Goal: Transaction & Acquisition: Book appointment/travel/reservation

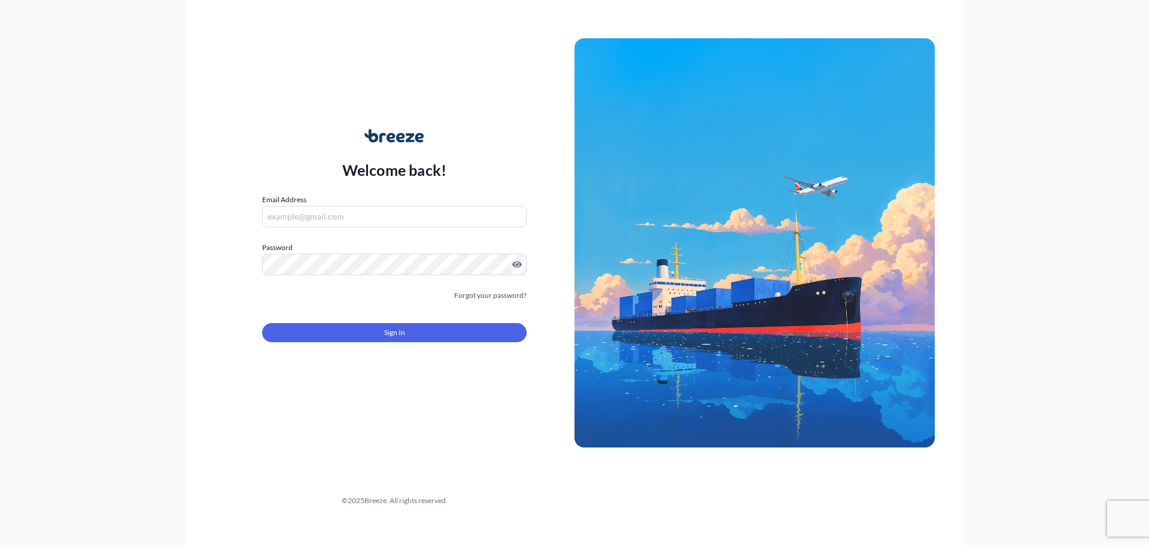
type input "[PERSON_NAME][EMAIL_ADDRESS][PERSON_NAME][DOMAIN_NAME]"
drag, startPoint x: 317, startPoint y: 343, endPoint x: 318, endPoint y: 337, distance: 6.1
click at [317, 343] on form "Email Address [PERSON_NAME][EMAIL_ADDRESS][PERSON_NAME][DOMAIN_NAME] Password M…" at bounding box center [394, 275] width 265 height 163
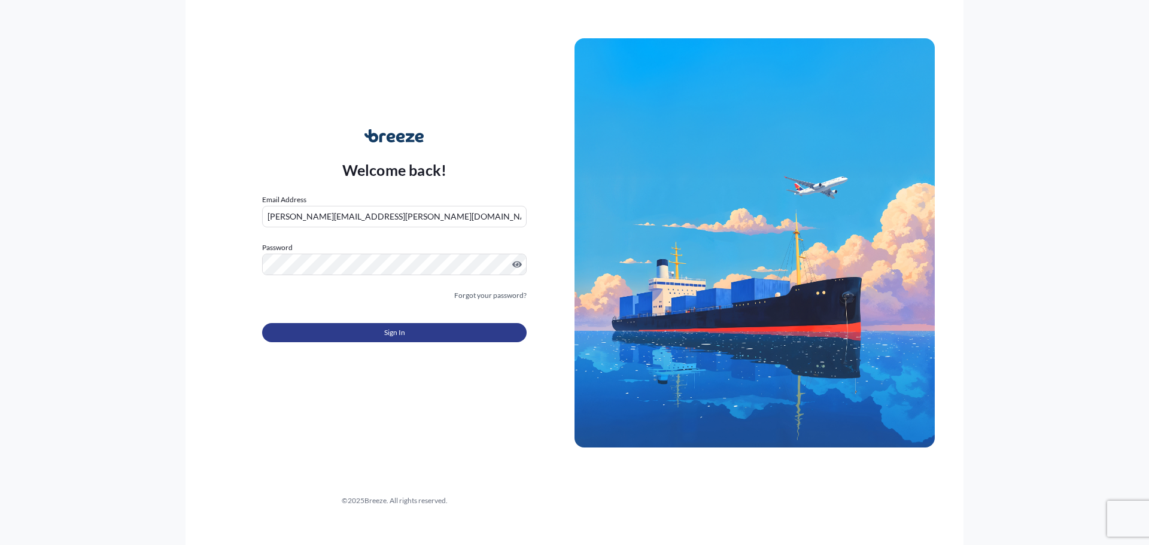
click at [319, 332] on button "Sign In" at bounding box center [394, 332] width 265 height 19
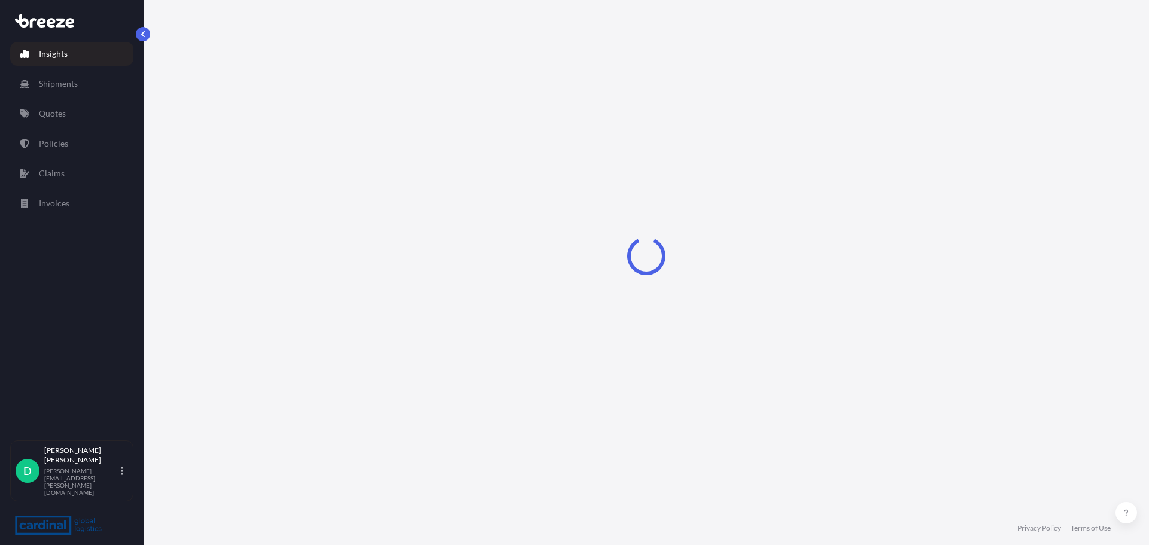
select select "2025"
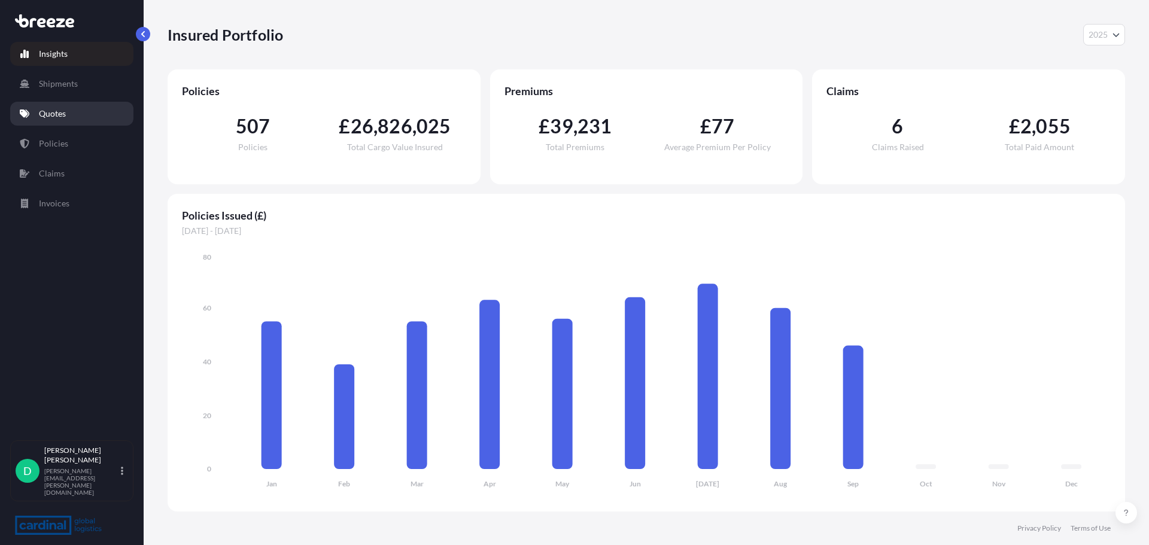
click at [29, 111] on icon at bounding box center [25, 114] width 10 height 10
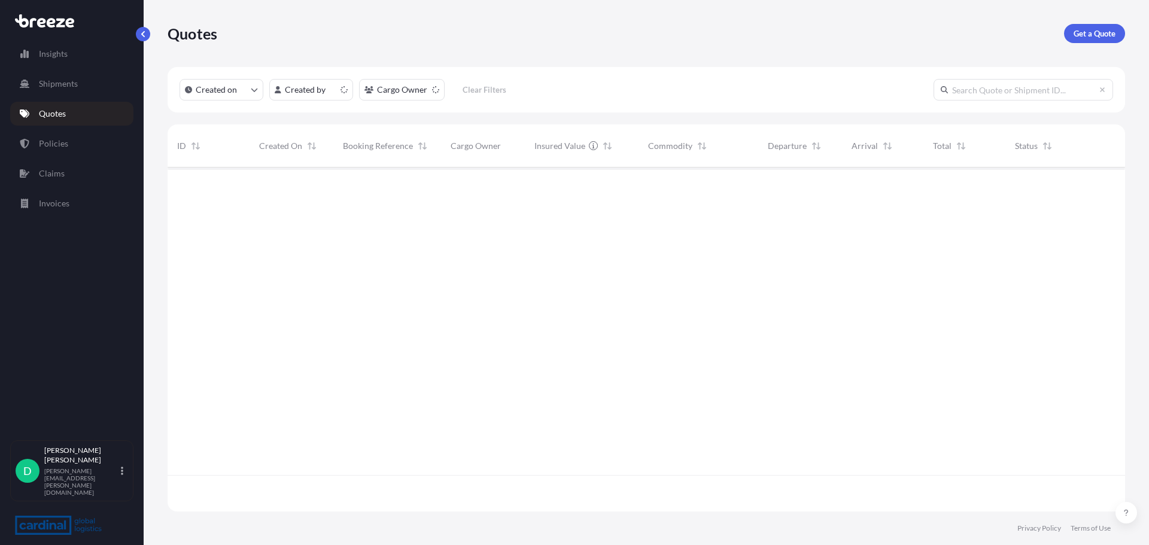
scroll to position [342, 949]
click at [1111, 40] on link "Get a Quote" at bounding box center [1094, 33] width 61 height 19
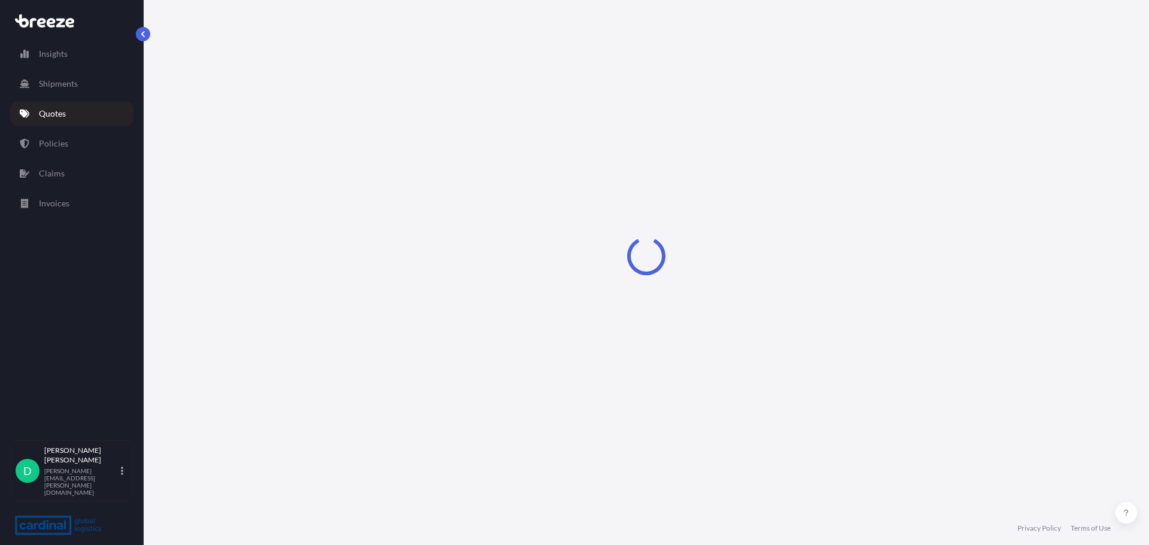
select select "Sea"
select select "1"
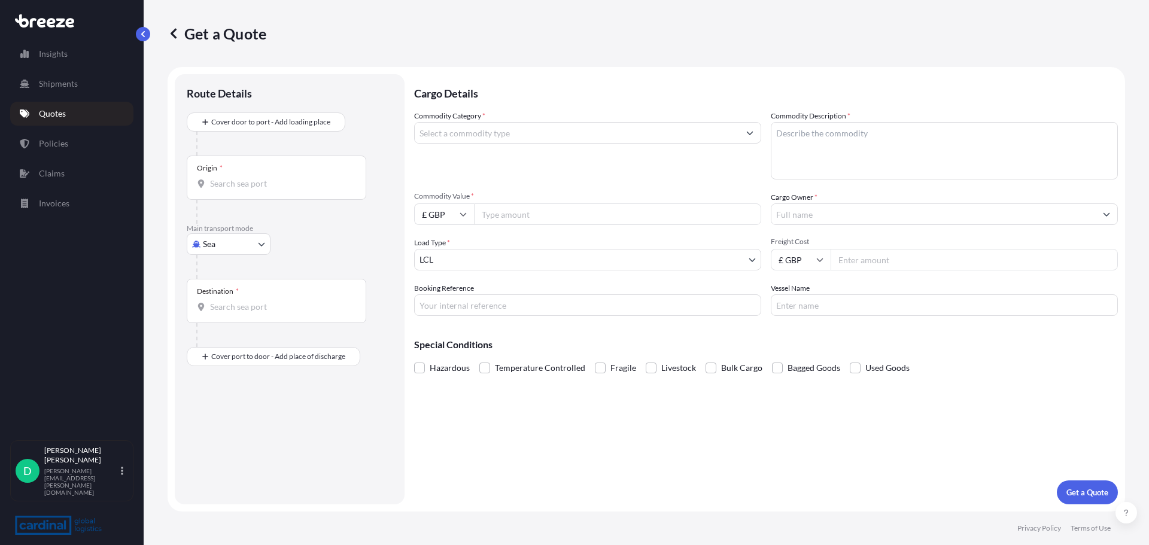
click at [228, 172] on div "Origin *" at bounding box center [277, 178] width 180 height 44
click at [228, 178] on input "Origin *" at bounding box center [280, 184] width 141 height 12
type input "m"
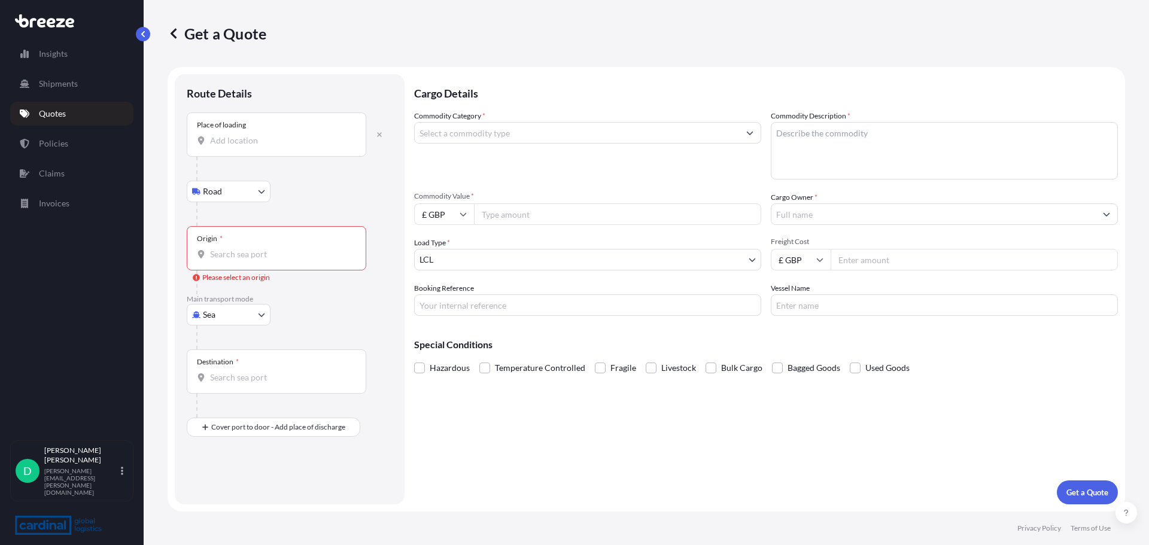
click at [249, 141] on input "Place of loading" at bounding box center [280, 141] width 141 height 12
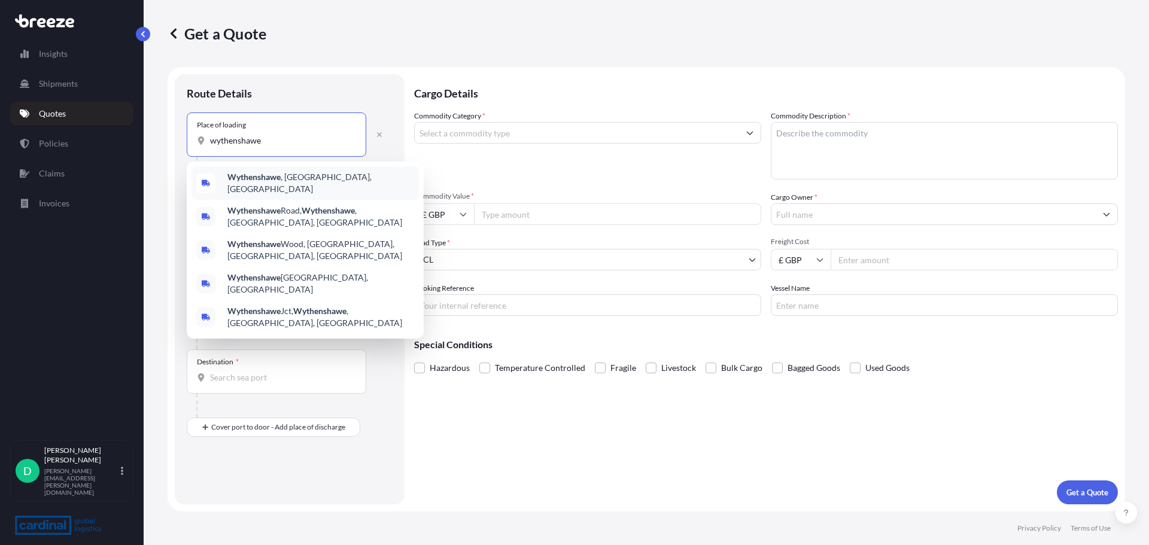
click at [263, 182] on b "Wythenshawe" at bounding box center [253, 177] width 53 height 10
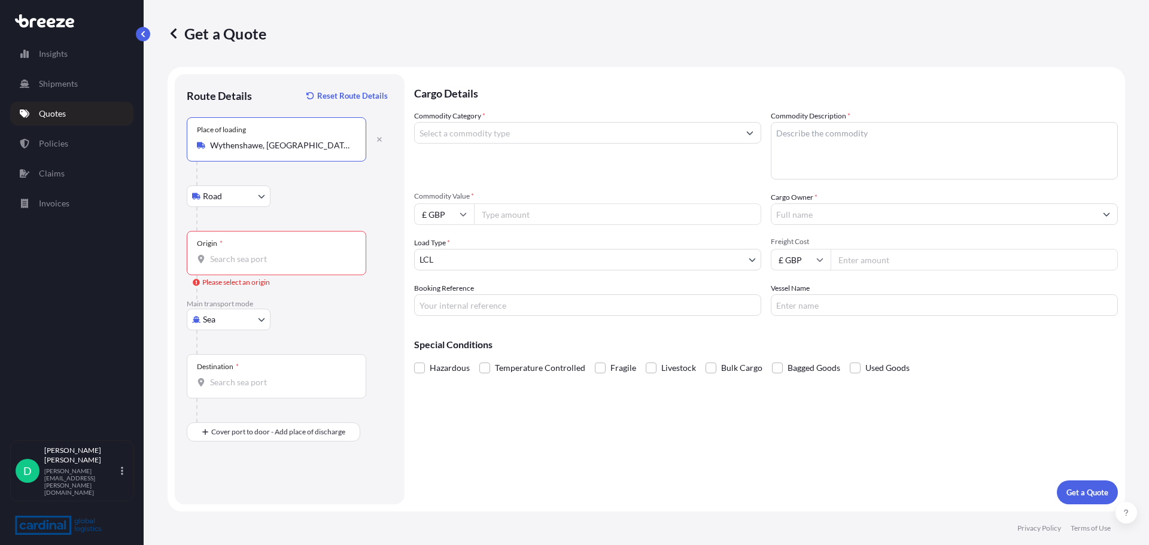
type input "Wythenshawe, [GEOGRAPHIC_DATA], [GEOGRAPHIC_DATA]"
click at [235, 199] on body "5 options available. 2 options available. 0 options available. 5 options availa…" at bounding box center [574, 272] width 1149 height 545
click at [236, 265] on div "Origin *" at bounding box center [277, 253] width 180 height 44
click at [236, 265] on input "Origin * Please select an origin" at bounding box center [280, 259] width 141 height 12
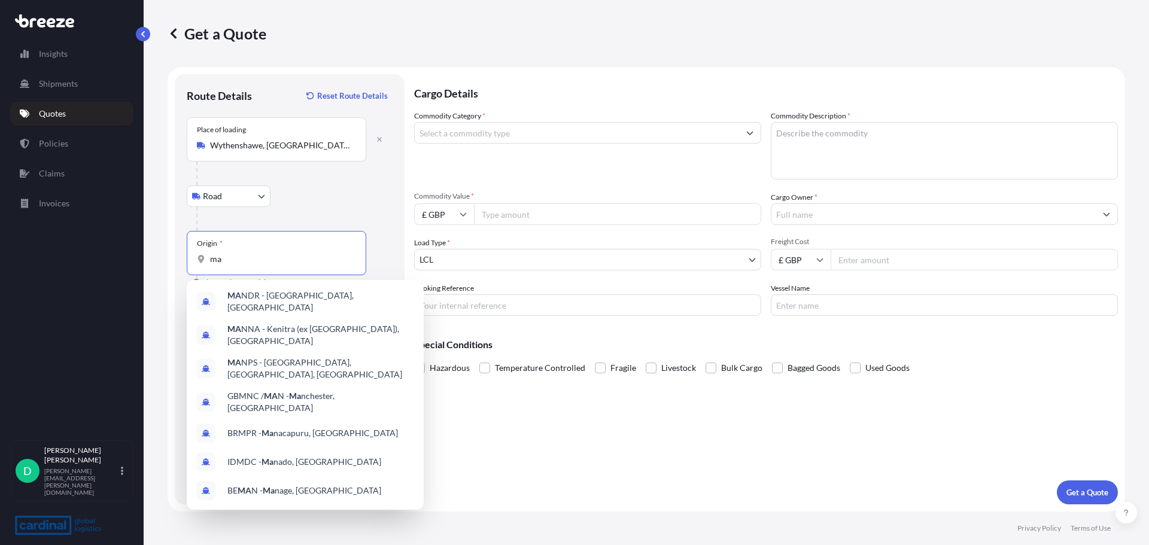
type input "m"
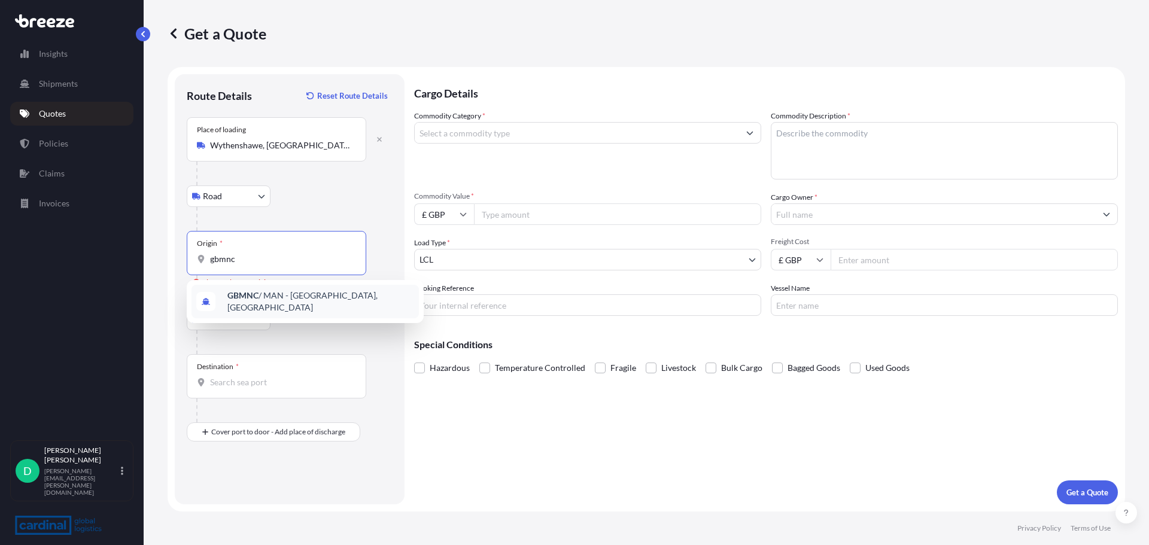
click at [237, 294] on b "GBMNC" at bounding box center [242, 295] width 31 height 10
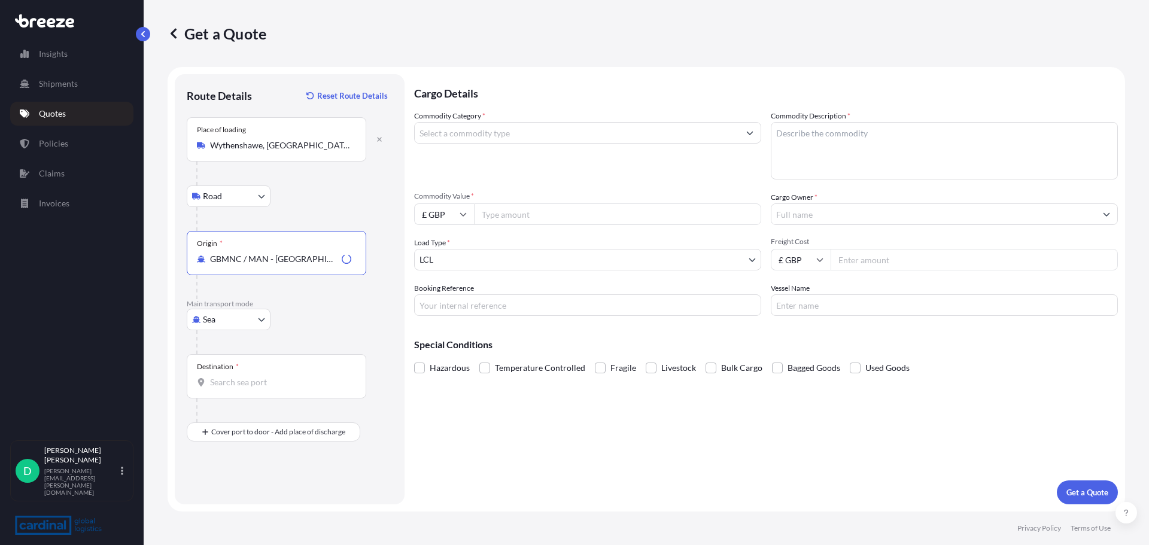
type input "GBMNC / MAN - [GEOGRAPHIC_DATA], [GEOGRAPHIC_DATA]"
click at [238, 320] on body "0 options available. 10 options available. 0 options available. 1 option availa…" at bounding box center [574, 272] width 1149 height 545
click at [219, 369] on span "Air" at bounding box center [216, 372] width 12 height 12
select select "Air"
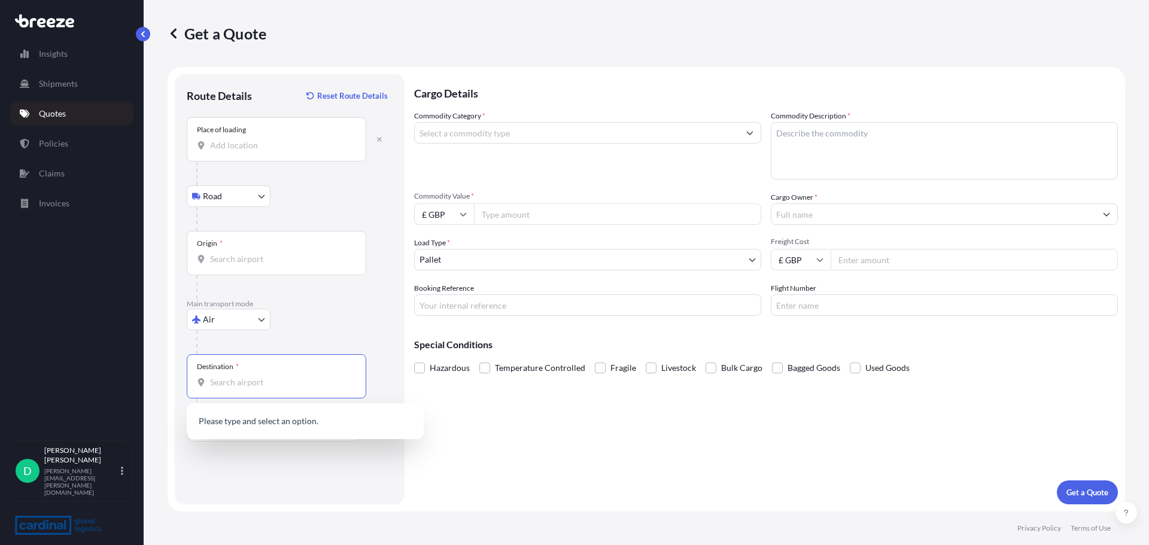
click at [240, 379] on input "Destination *" at bounding box center [280, 383] width 141 height 12
type input "j"
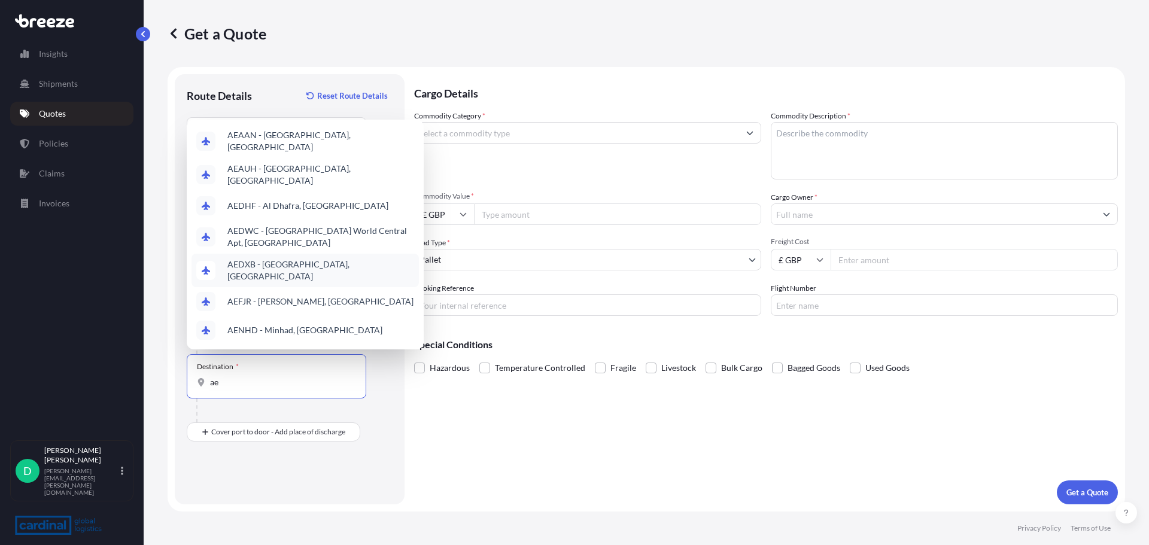
click at [295, 259] on span "AEDXB - [GEOGRAPHIC_DATA], [GEOGRAPHIC_DATA]" at bounding box center [320, 271] width 187 height 24
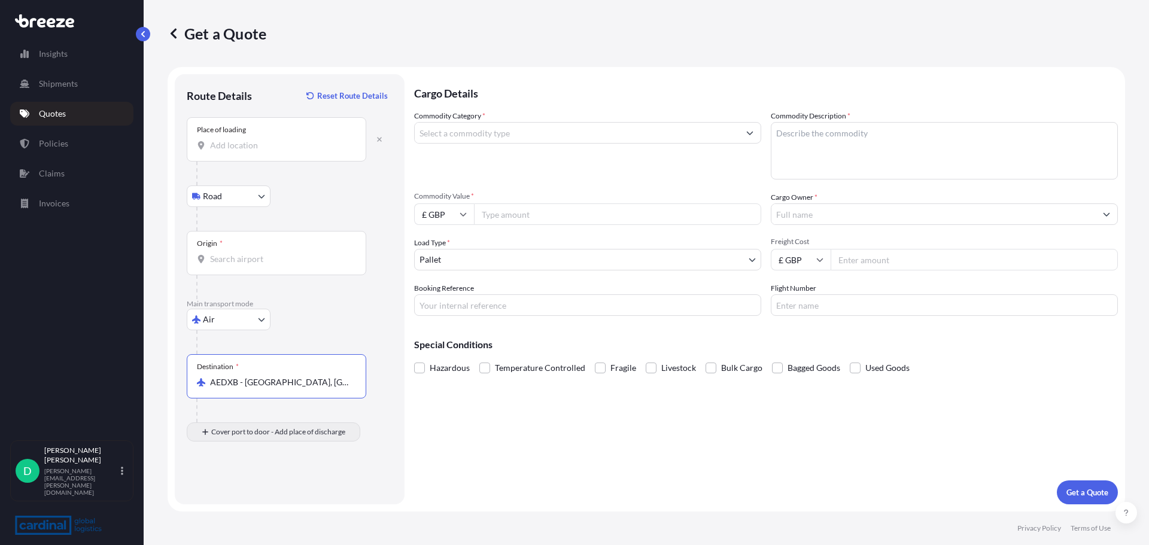
type input "AEDXB - [GEOGRAPHIC_DATA], [GEOGRAPHIC_DATA]"
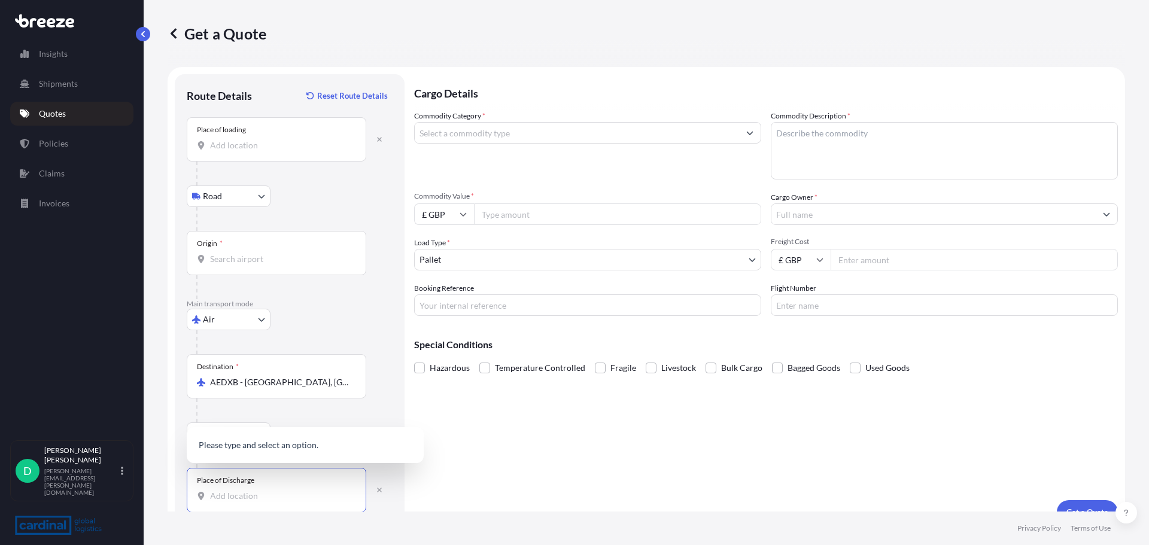
click at [250, 493] on input "Place of Discharge" at bounding box center [280, 496] width 141 height 12
drag, startPoint x: 269, startPoint y: 499, endPoint x: 207, endPoint y: 495, distance: 61.8
click at [207, 495] on div "the palm dubai" at bounding box center [276, 496] width 159 height 12
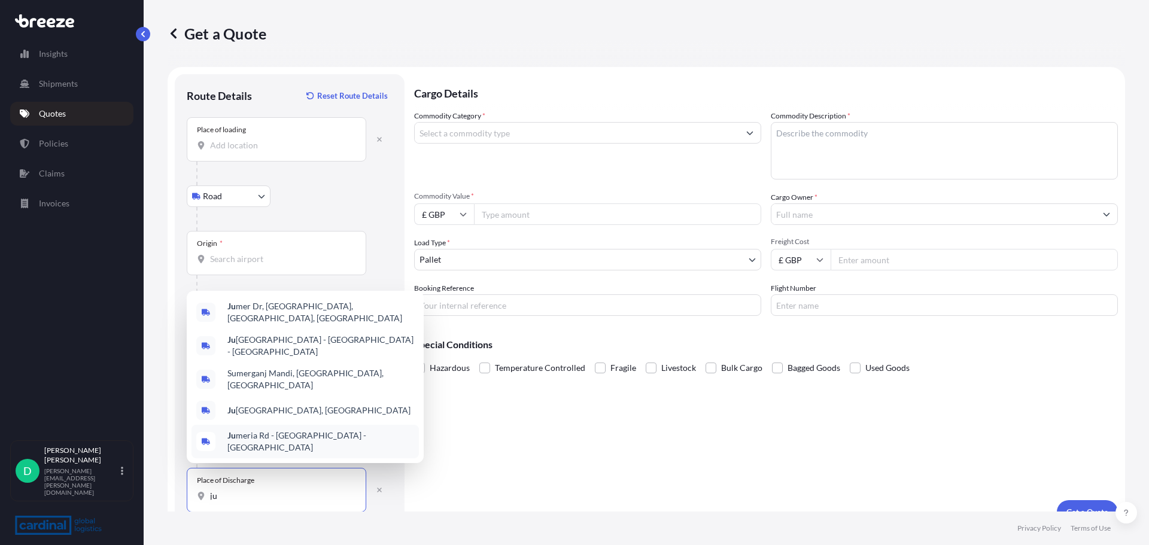
type input "j"
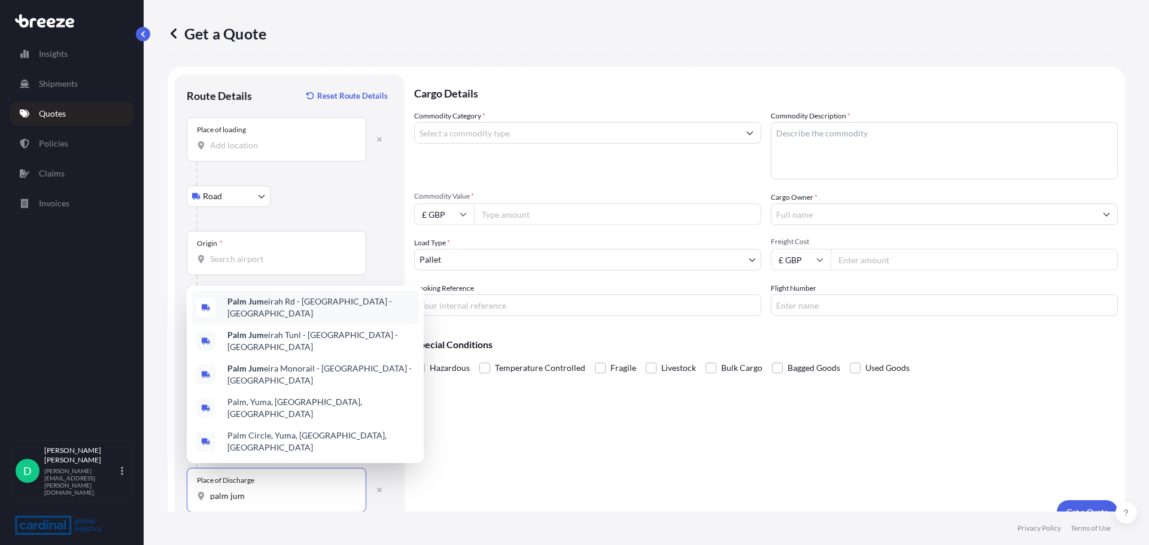
click at [277, 320] on span "Palm Jum eirah Rd - [GEOGRAPHIC_DATA] - [GEOGRAPHIC_DATA]" at bounding box center [320, 308] width 187 height 24
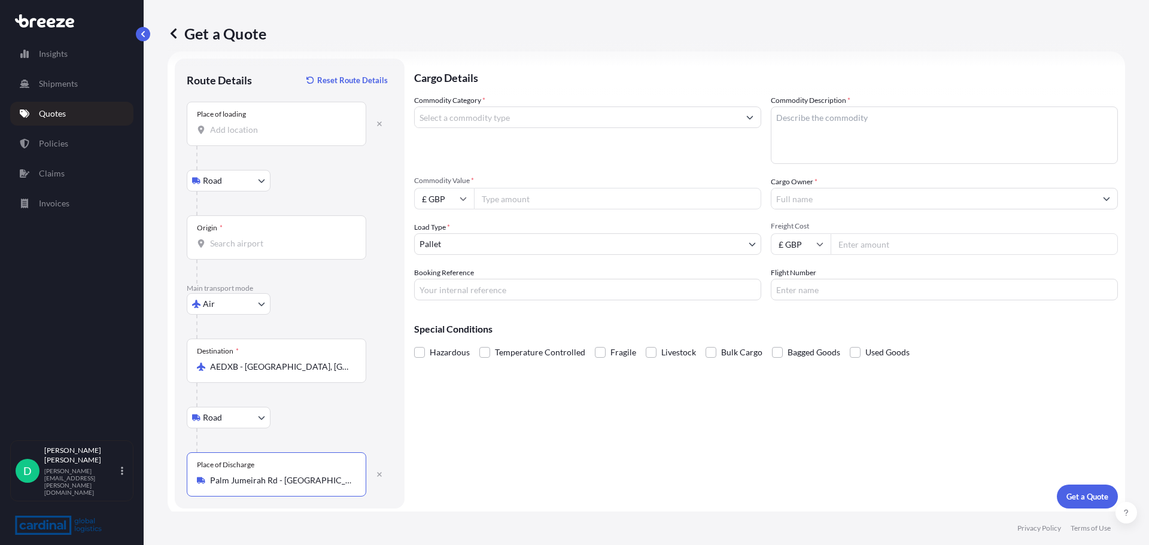
scroll to position [20, 0]
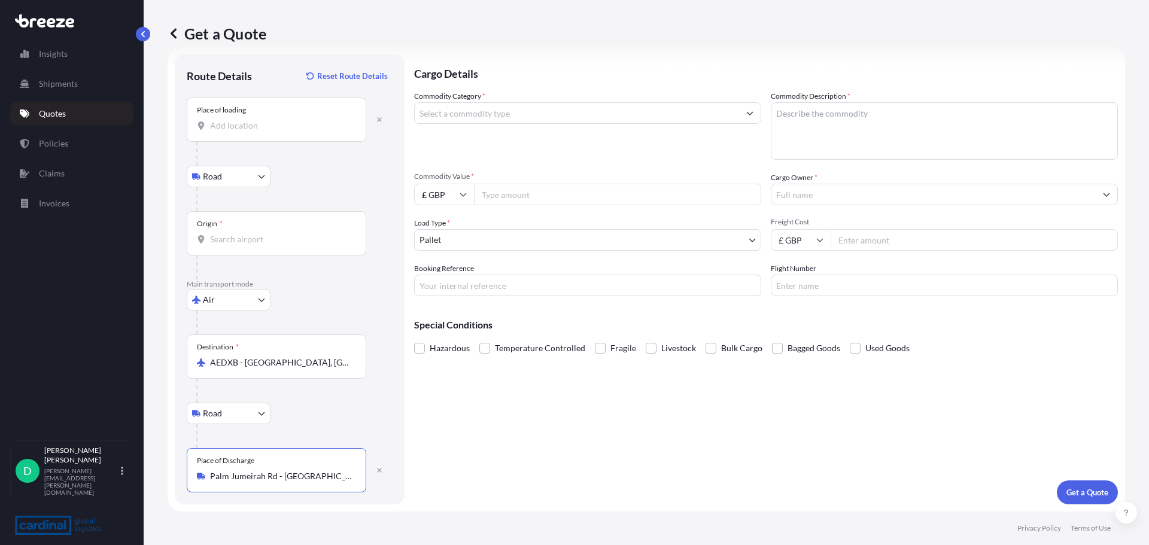
type input "Palm Jumeirah Rd - [GEOGRAPHIC_DATA] - [GEOGRAPHIC_DATA]"
click at [523, 433] on div "Cargo Details Commodity Category * Commodity Description * Commodity Value * £ …" at bounding box center [766, 279] width 704 height 450
click at [490, 118] on input "Commodity Category *" at bounding box center [577, 113] width 324 height 22
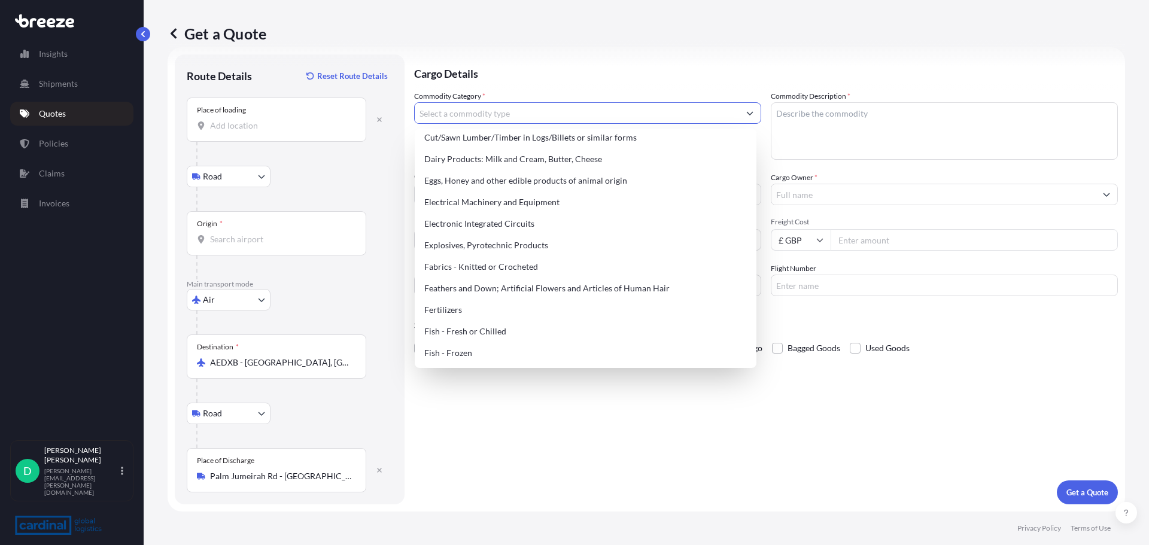
scroll to position [632, 0]
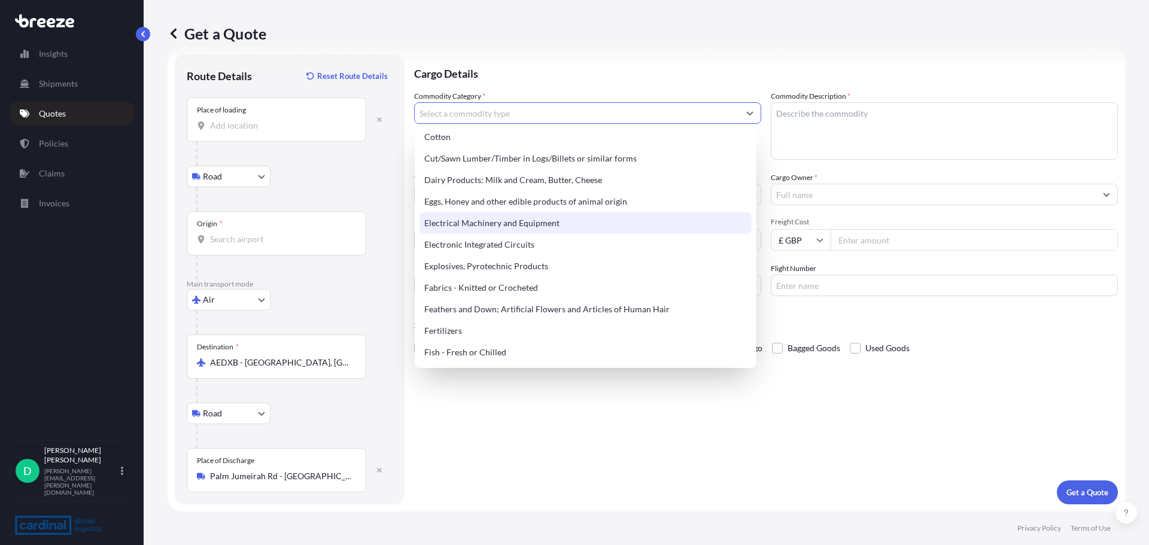
click at [479, 219] on div "Electrical Machinery and Equipment" at bounding box center [586, 224] width 332 height 22
type input "Electrical Machinery and Equipment"
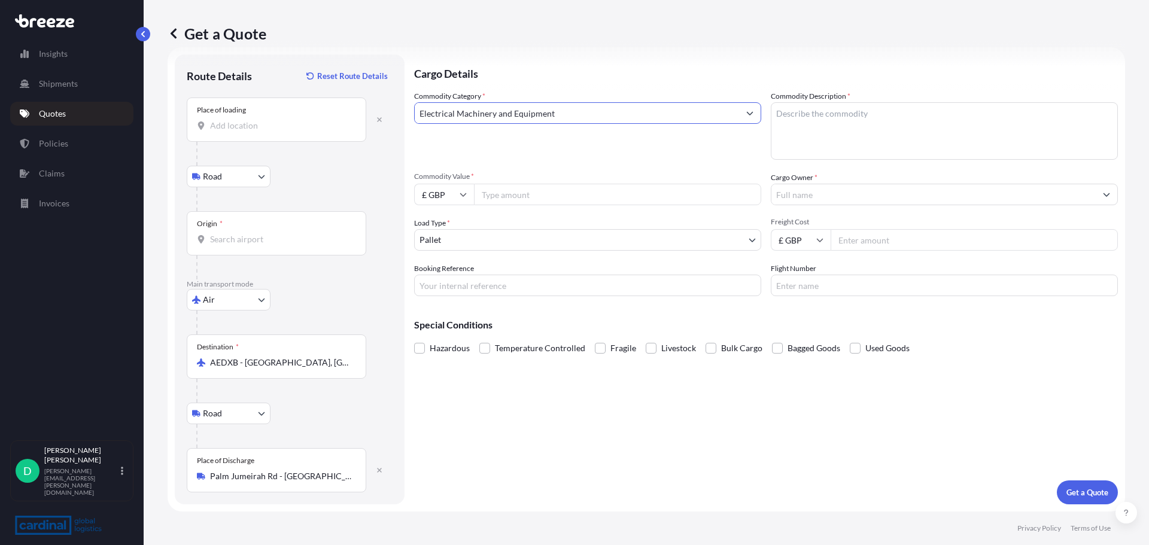
click at [822, 120] on textarea "Commodity Description *" at bounding box center [944, 130] width 347 height 57
type textarea "n"
type textarea "various home media electrical eqpt and accs, towers, and speakers and home audi…"
click at [813, 199] on input "Cargo Owner *" at bounding box center [934, 195] width 324 height 22
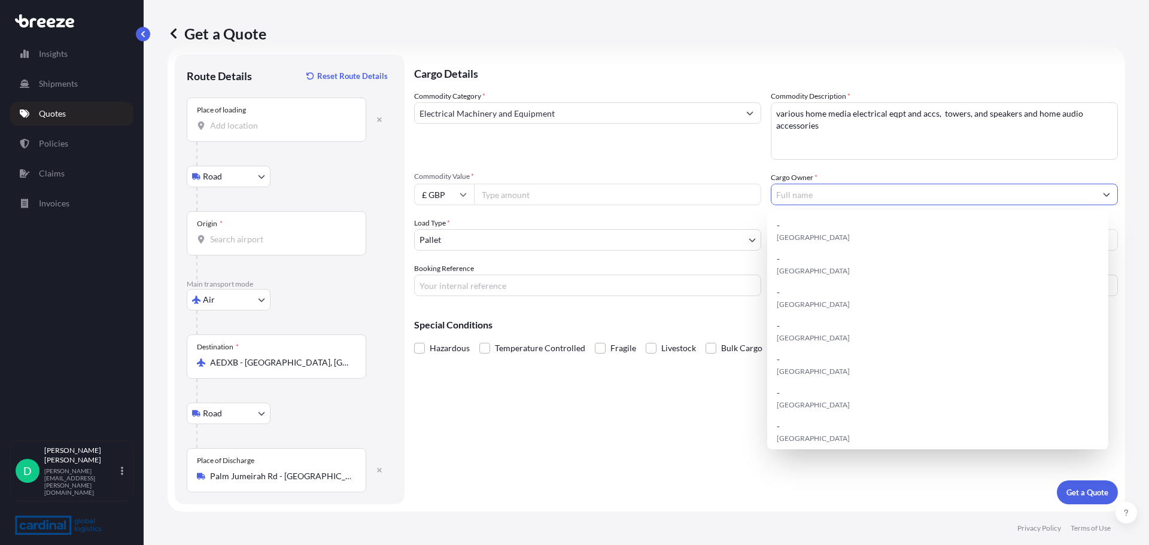
click at [529, 199] on input "Commodity Value *" at bounding box center [617, 195] width 287 height 22
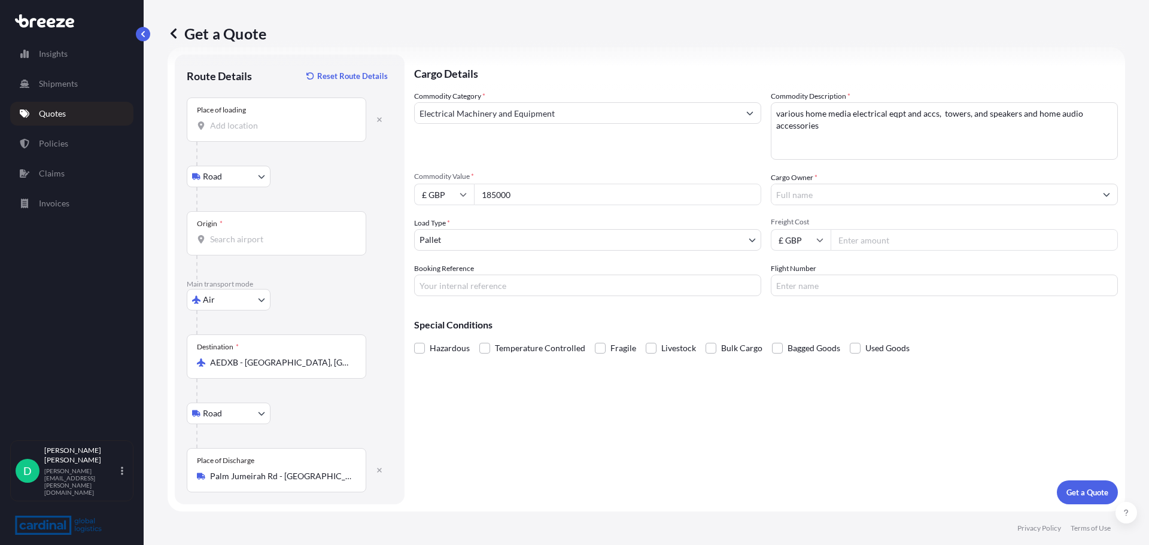
type input "185000"
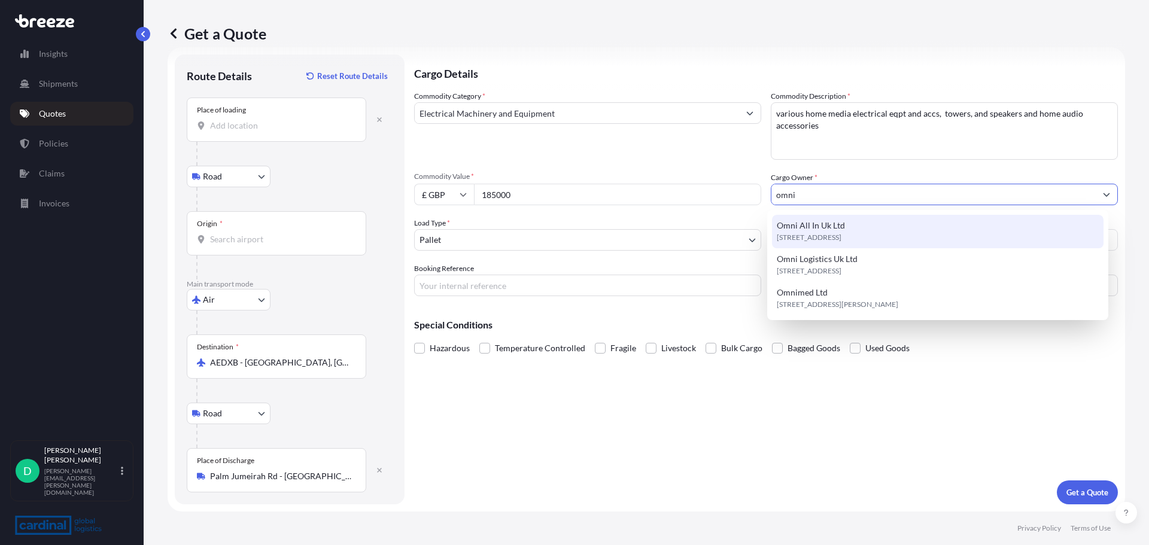
click at [824, 196] on input "omni" at bounding box center [934, 195] width 324 height 22
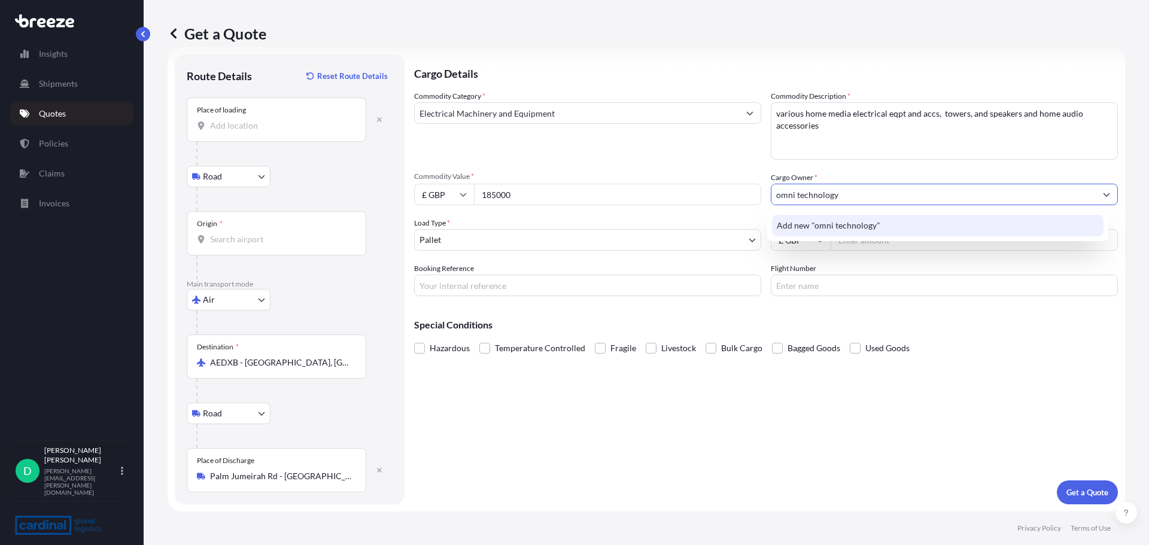
click at [812, 228] on span "Add new "omni technology"" at bounding box center [829, 226] width 104 height 12
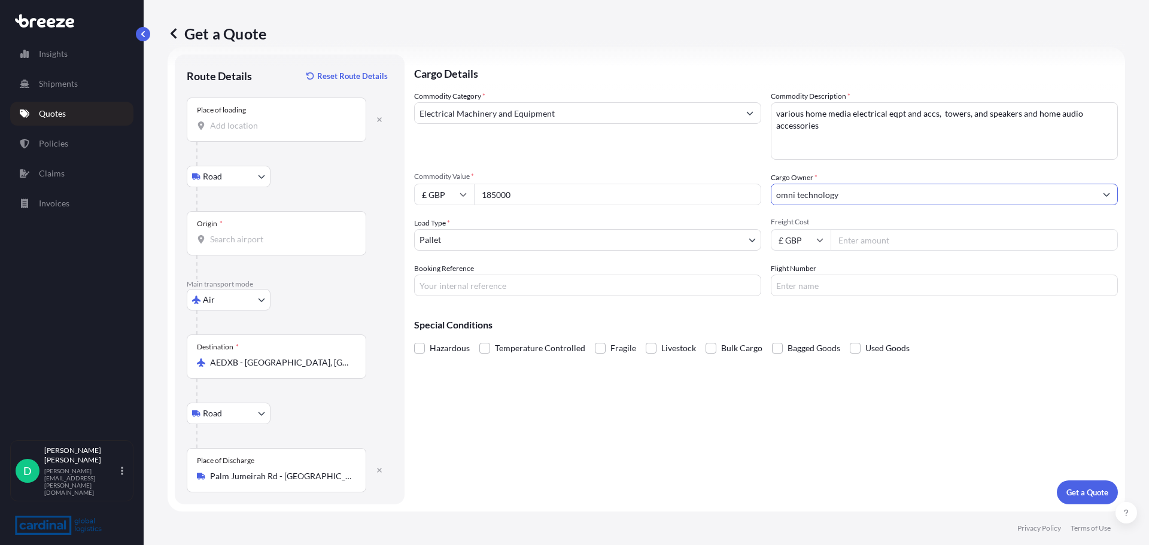
type input "omni technology"
click at [859, 238] on input "Freight Cost" at bounding box center [974, 240] width 287 height 22
type input "6500"
click at [571, 286] on input "Booking Reference" at bounding box center [587, 286] width 347 height 22
type input "3pea5090011"
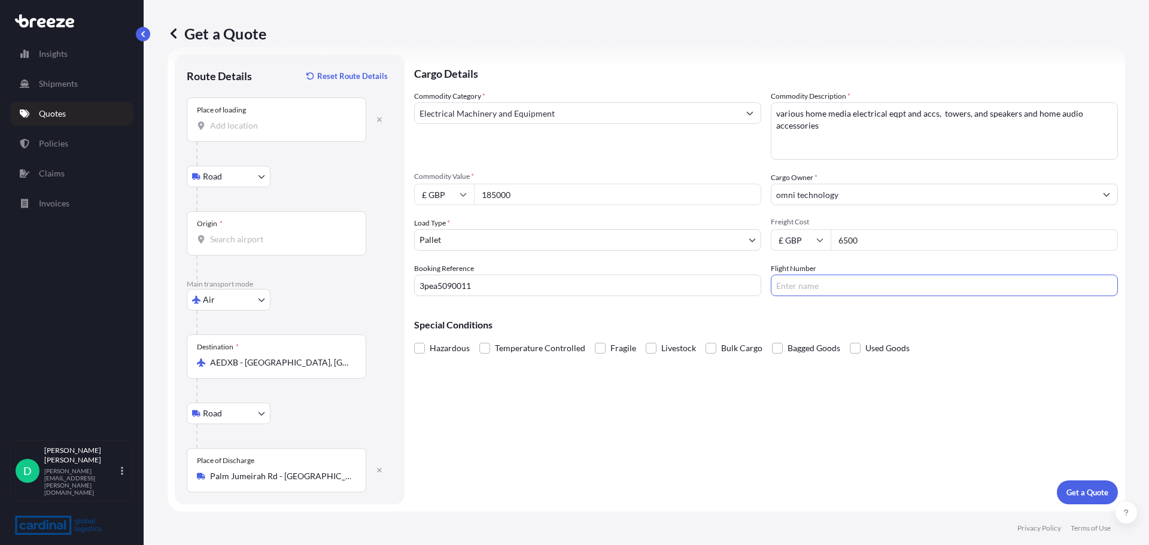
click at [802, 287] on input "Flight Number" at bounding box center [944, 286] width 347 height 22
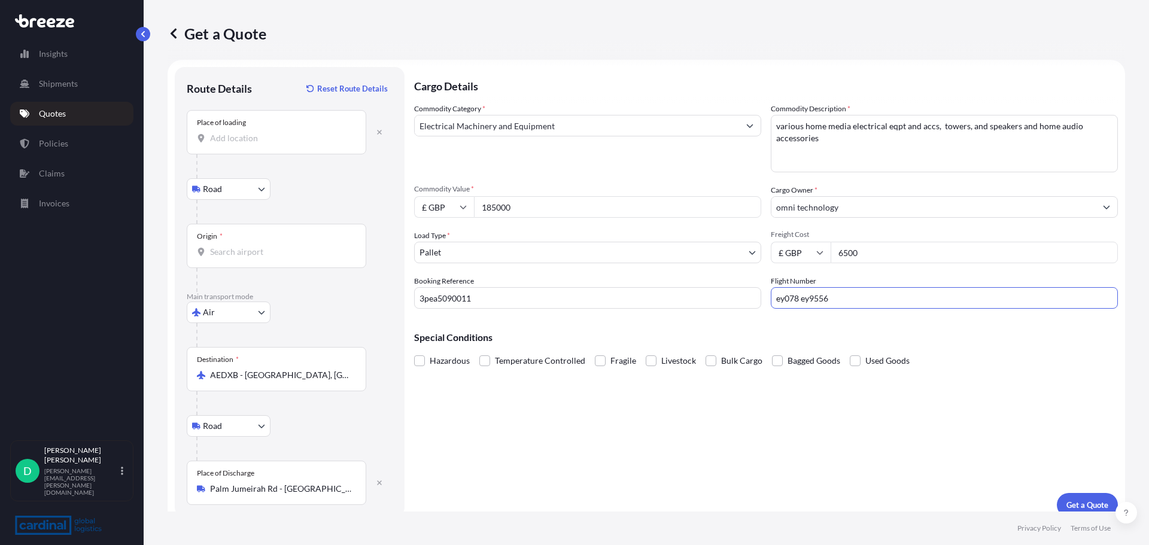
scroll to position [0, 0]
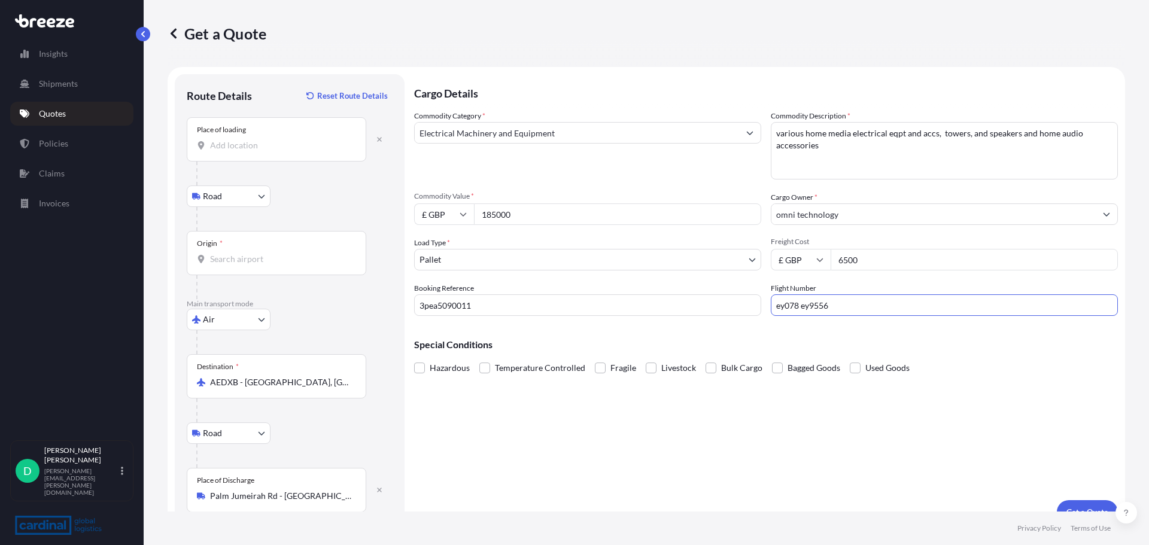
type input "ey078 ey9556"
click at [867, 152] on textarea "various home media electrical eqpt and accs, towers, and speakers and home audi…" at bounding box center [944, 150] width 347 height 57
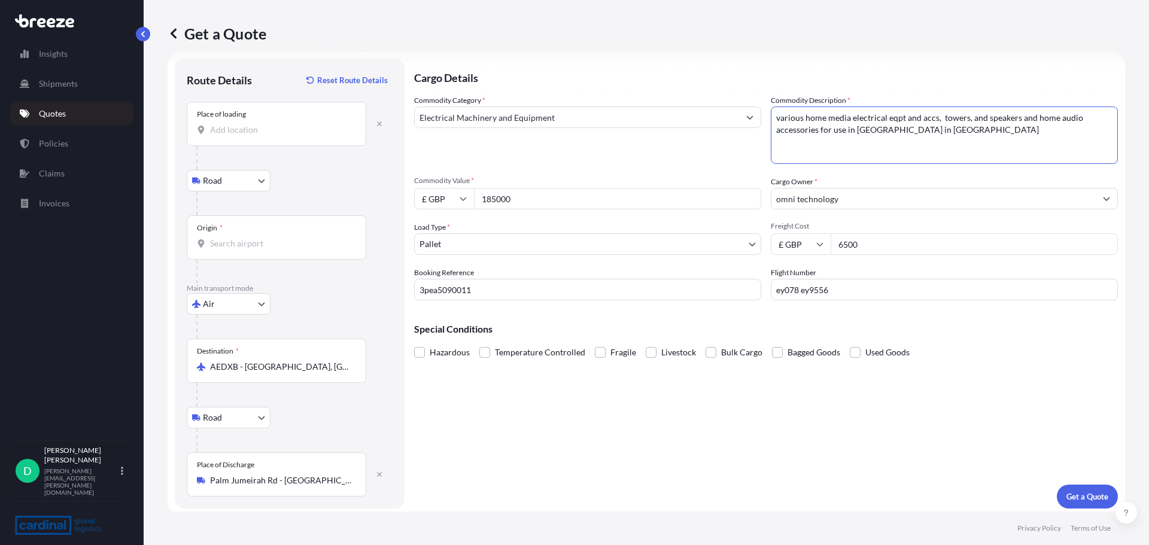
scroll to position [20, 0]
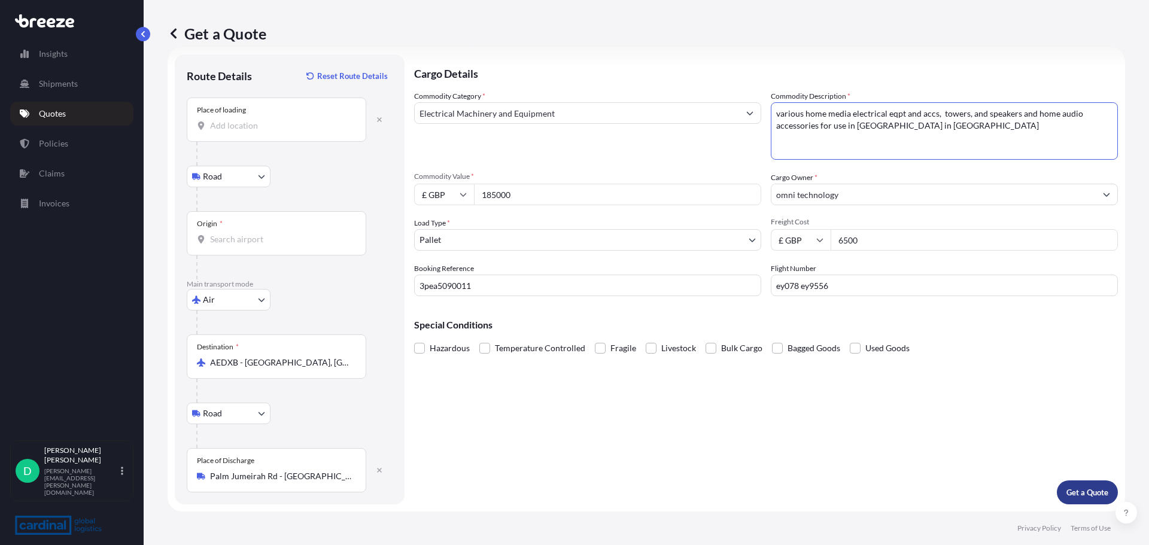
type textarea "various home media electrical eqpt and accs, towers, and speakers and home audi…"
click at [1081, 490] on p "Get a Quote" at bounding box center [1088, 493] width 42 height 12
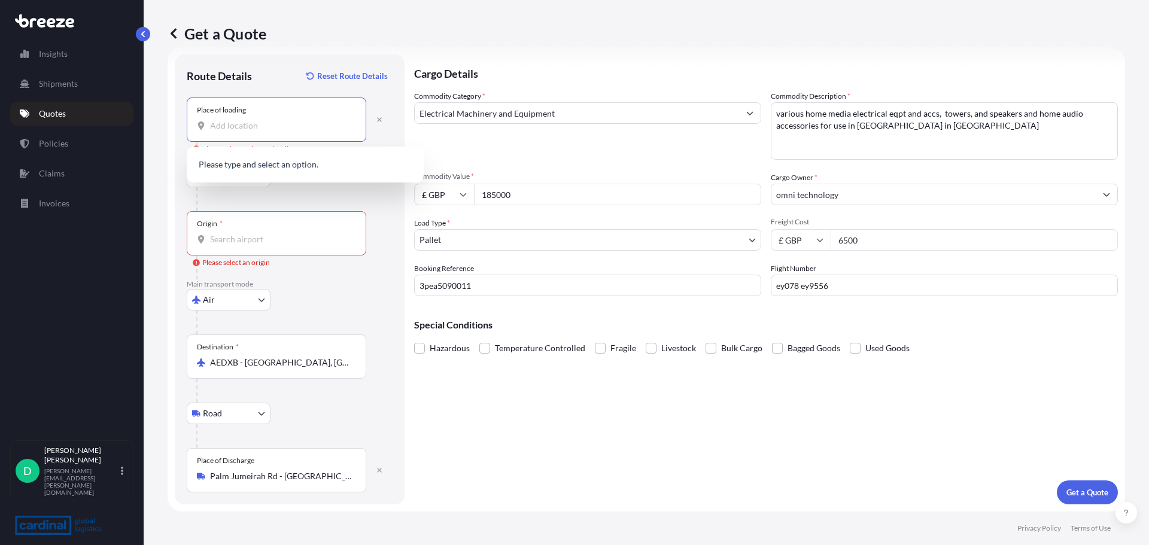
click at [256, 130] on input "Place of loading Please select a place of loading" at bounding box center [280, 126] width 141 height 12
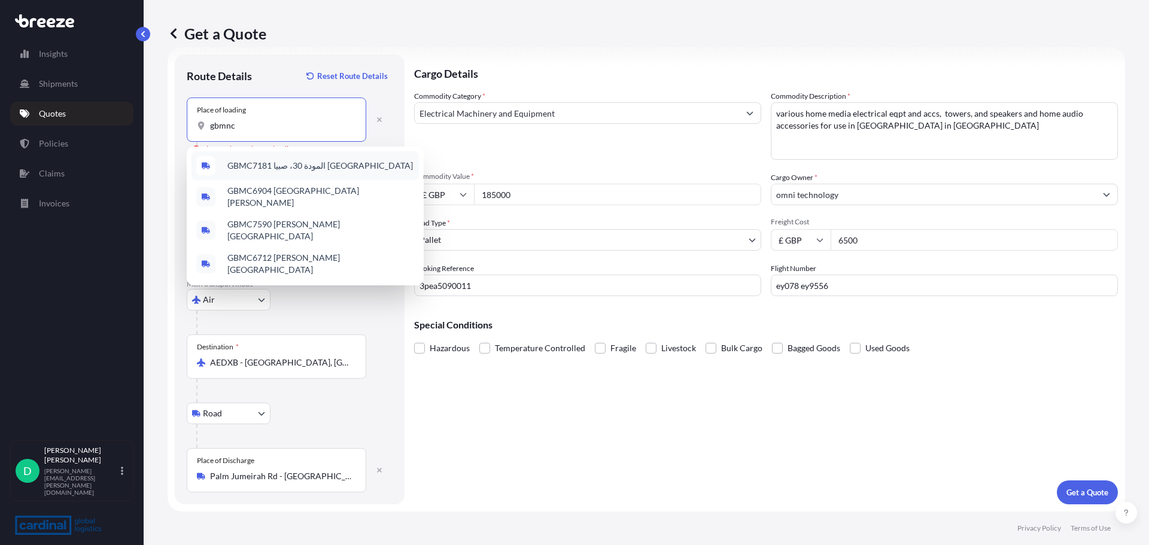
click at [242, 128] on input "gbmnc" at bounding box center [280, 126] width 141 height 12
type input "g"
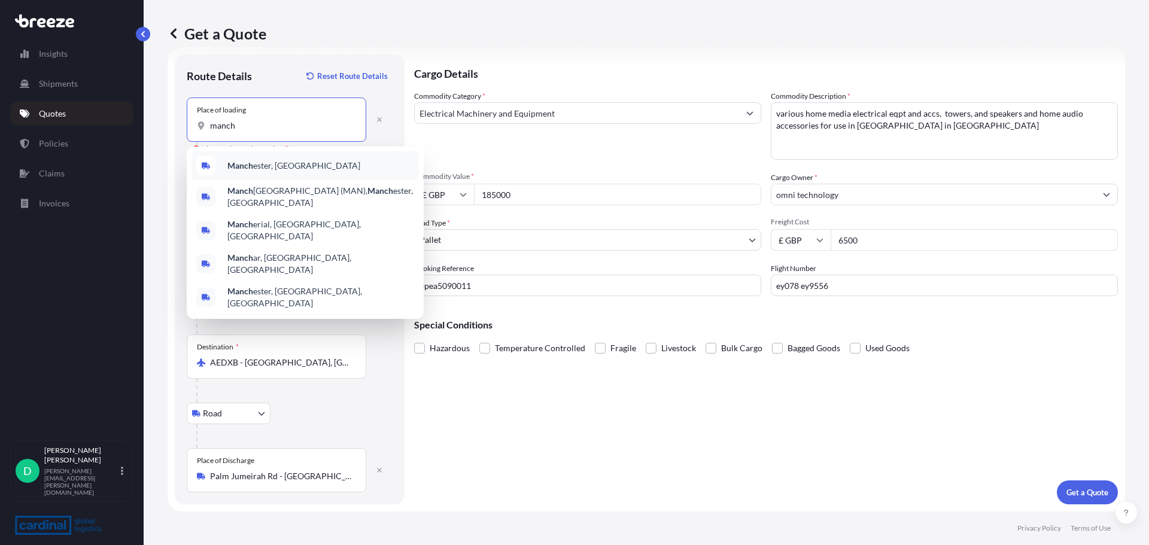
click at [283, 170] on span "Manch ester, [GEOGRAPHIC_DATA]" at bounding box center [293, 166] width 133 height 12
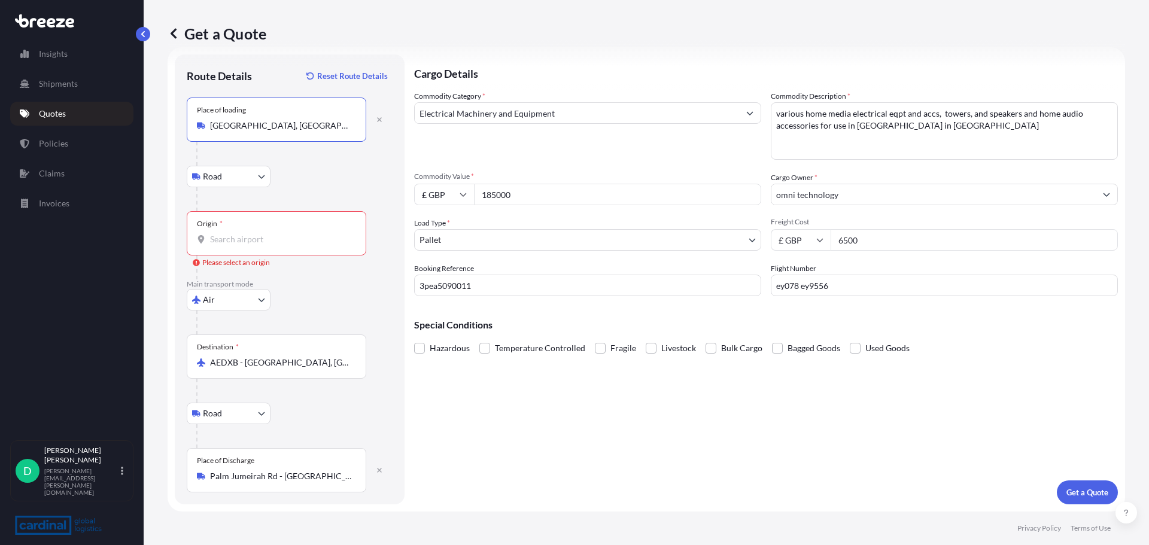
scroll to position [0, 0]
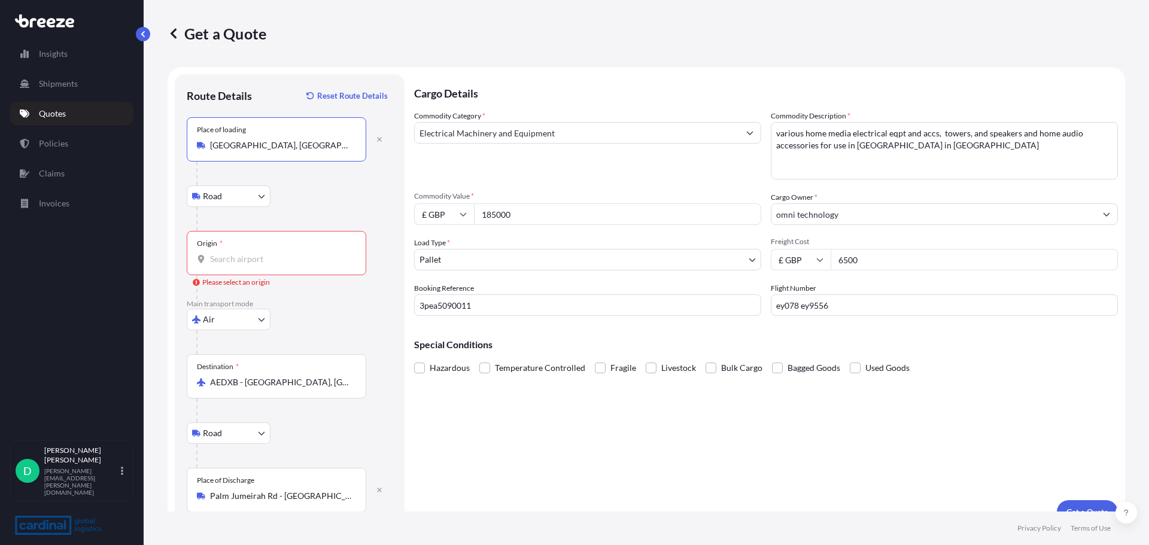
type input "[GEOGRAPHIC_DATA], [GEOGRAPHIC_DATA]"
click at [234, 253] on input "Origin * Please select an origin" at bounding box center [280, 259] width 141 height 12
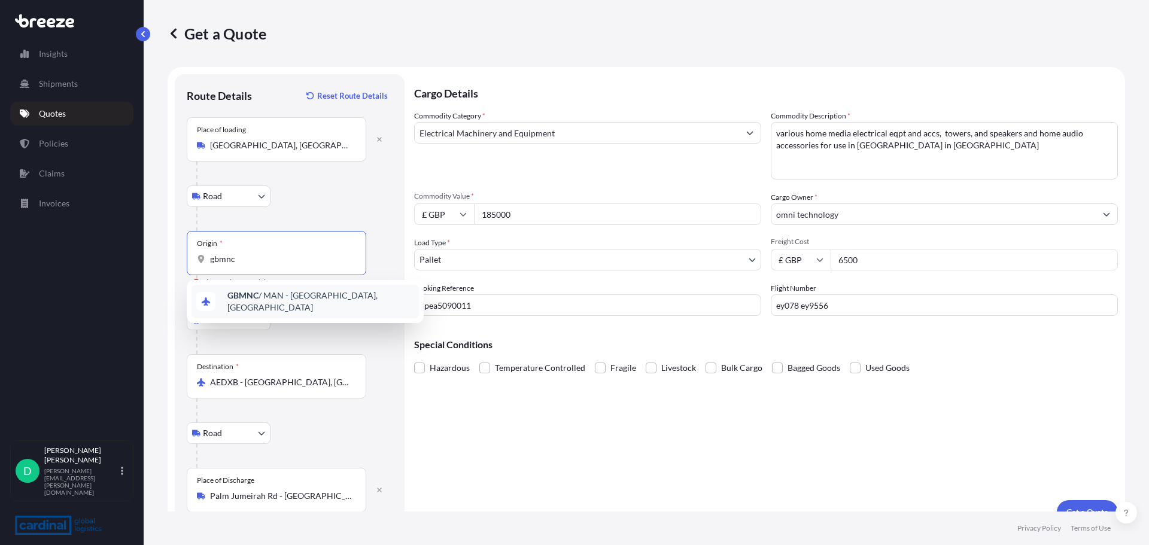
click at [256, 296] on b "GBMNC" at bounding box center [242, 295] width 31 height 10
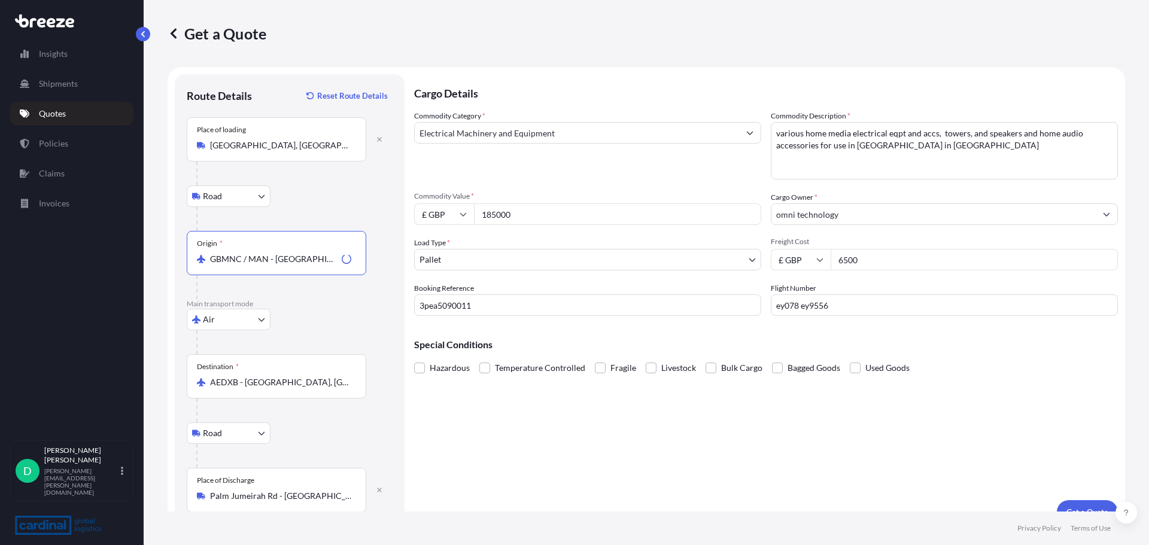
type input "GBMNC / MAN - [GEOGRAPHIC_DATA], [GEOGRAPHIC_DATA]"
click at [174, 377] on form "Route Details Reset Route Details Place of loading [GEOGRAPHIC_DATA], [GEOGRAPH…" at bounding box center [647, 299] width 958 height 465
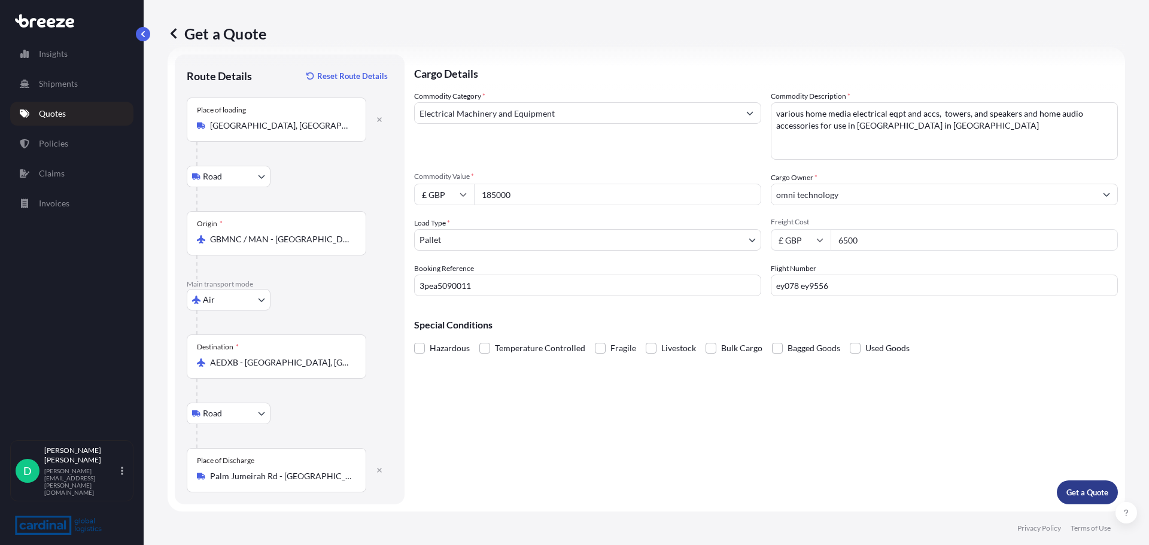
click at [1063, 486] on button "Get a Quote" at bounding box center [1087, 493] width 61 height 24
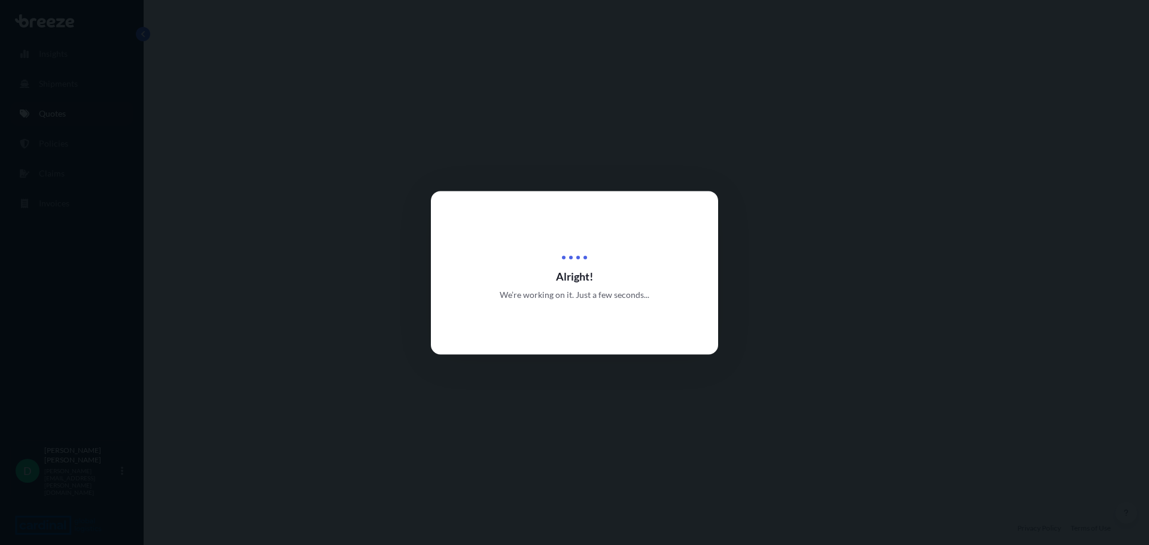
select select "Road"
select select "Air"
select select "Road"
select select "1"
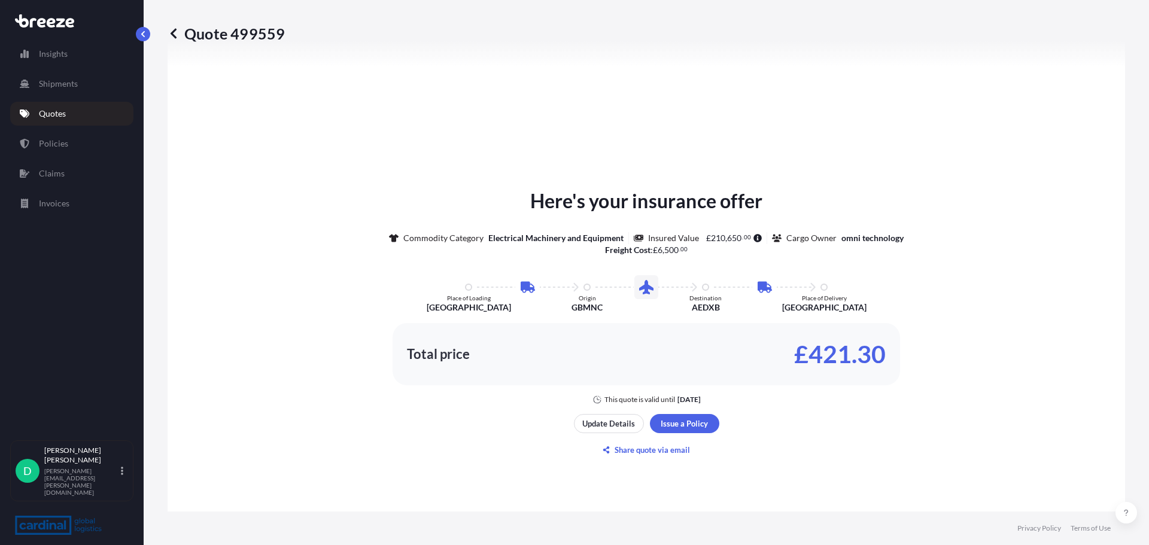
scroll to position [659, 0]
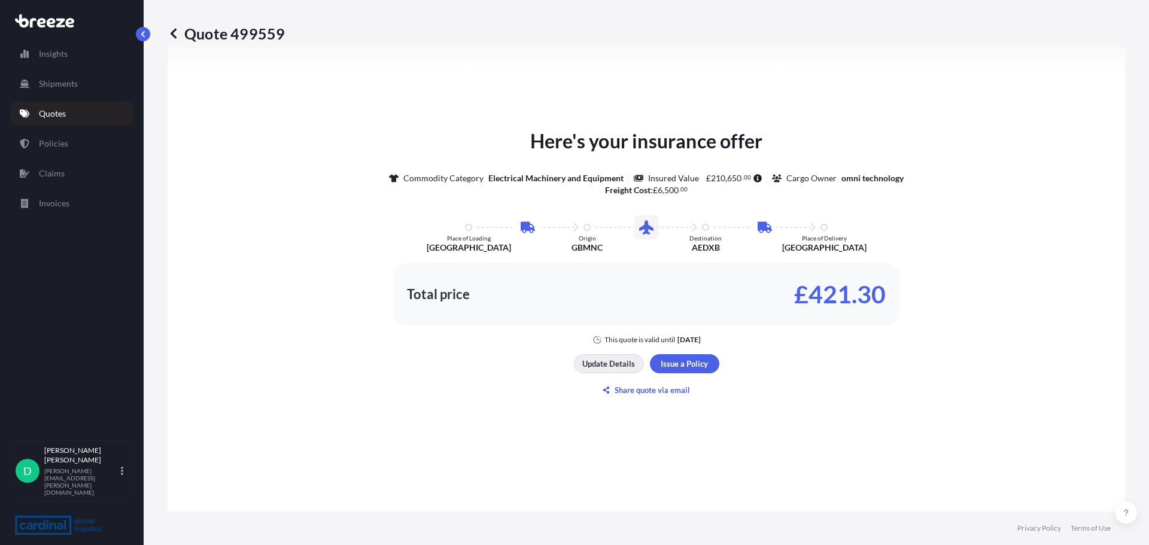
click at [586, 358] on p "Update Details" at bounding box center [609, 364] width 53 height 12
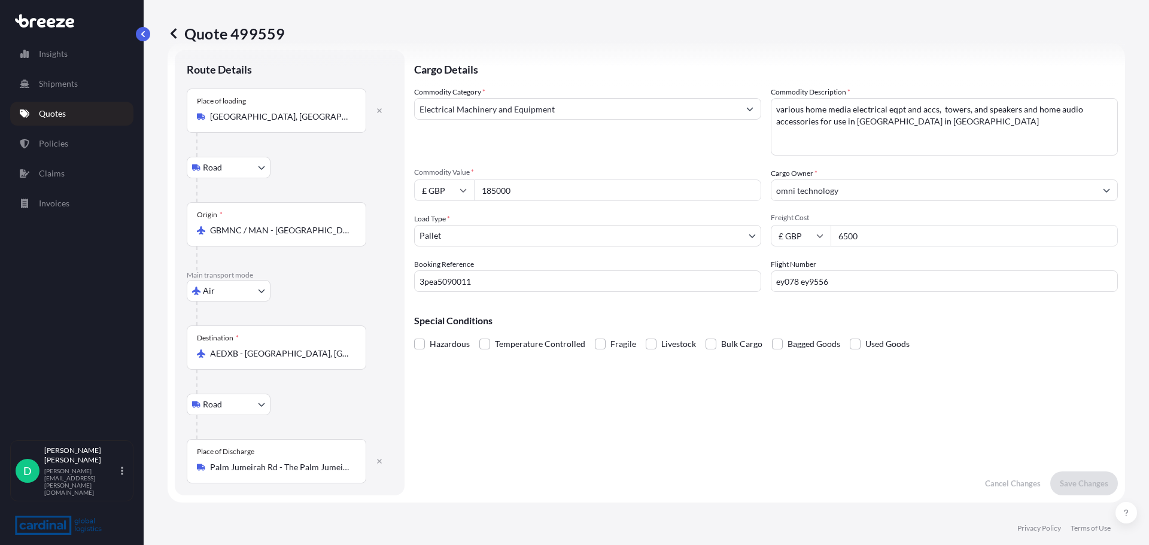
scroll to position [19, 0]
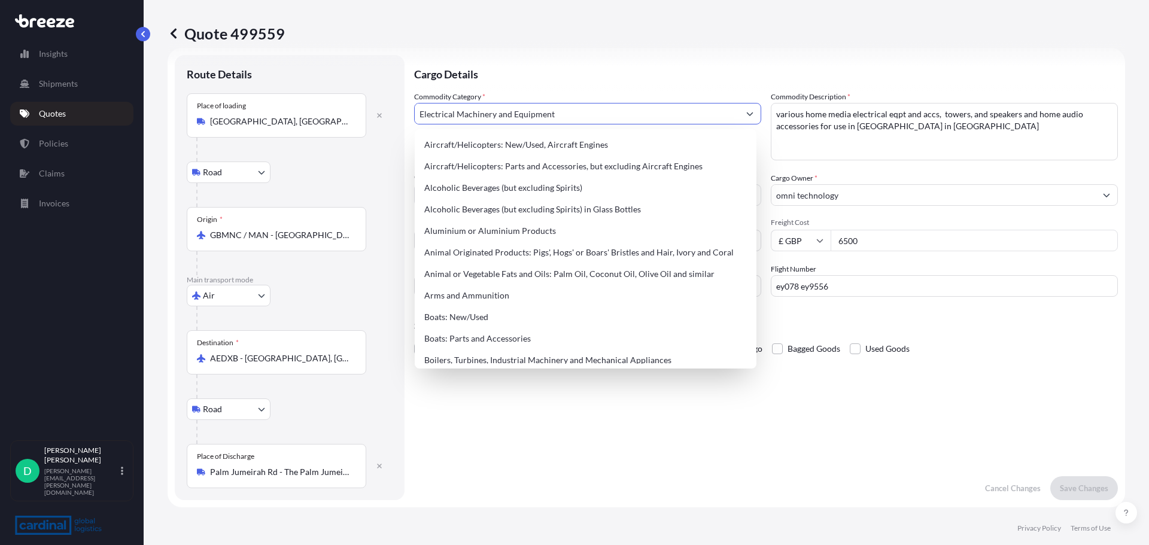
click at [601, 119] on input "Electrical Machinery and Equipment" at bounding box center [577, 114] width 324 height 22
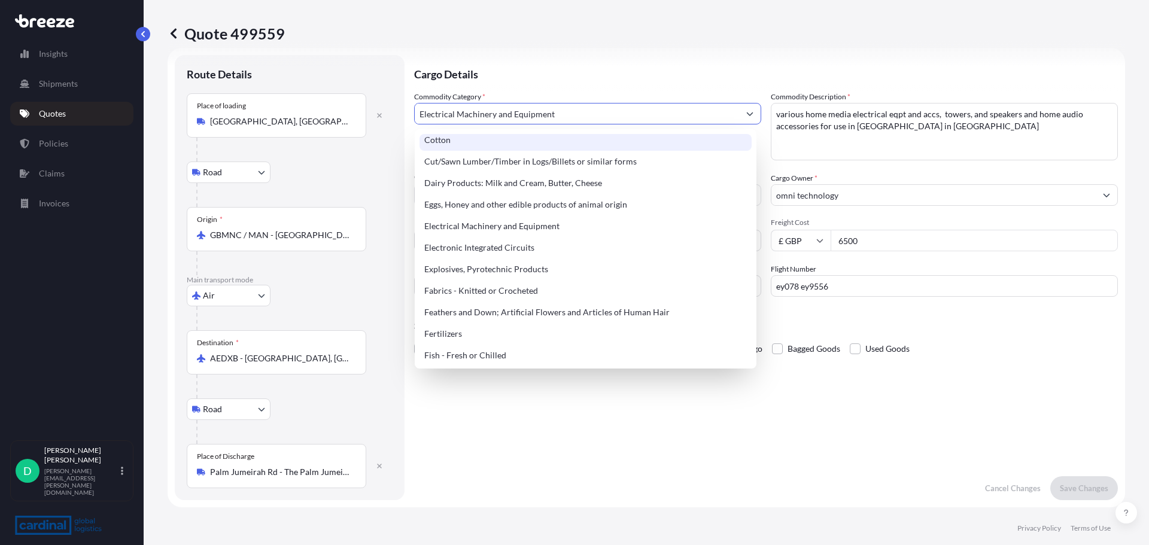
scroll to position [659, 0]
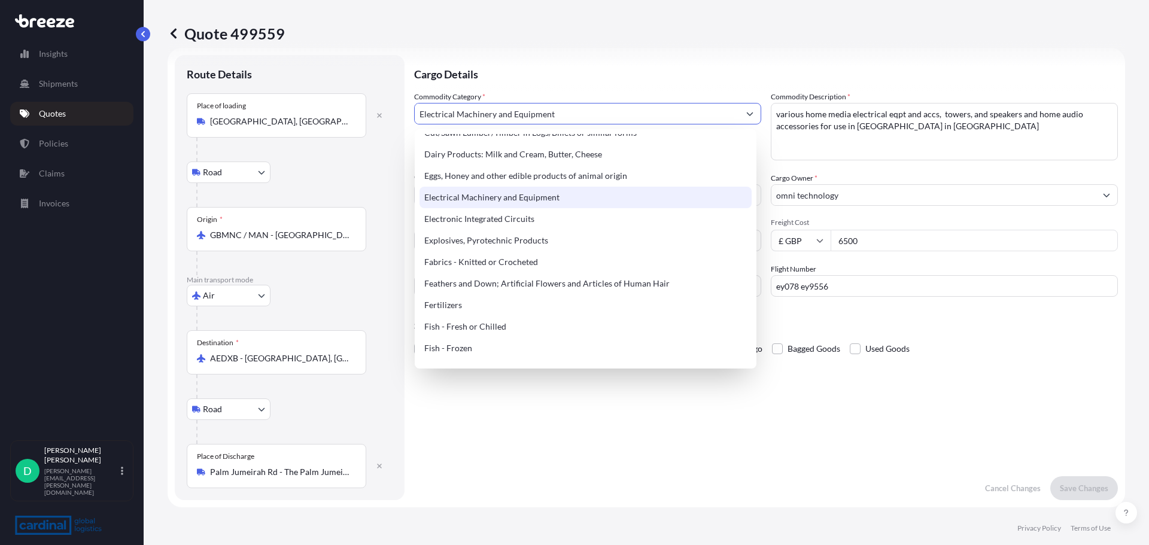
click at [584, 204] on div "Electrical Machinery and Equipment" at bounding box center [586, 198] width 332 height 22
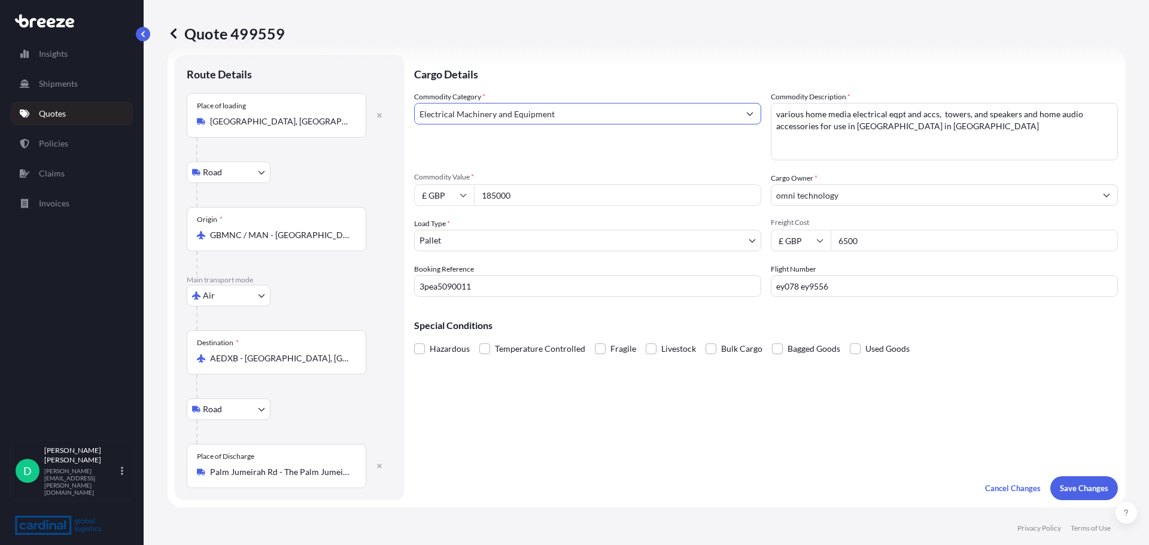
click at [590, 121] on input "Electrical Machinery and Equipment" at bounding box center [577, 114] width 324 height 22
click at [593, 122] on input "Electrical Machinery and Equipment" at bounding box center [577, 114] width 324 height 22
click at [597, 116] on input "Electrical Machinery and Equipment" at bounding box center [577, 114] width 324 height 22
click at [750, 117] on button "Show suggestions" at bounding box center [750, 114] width 22 height 22
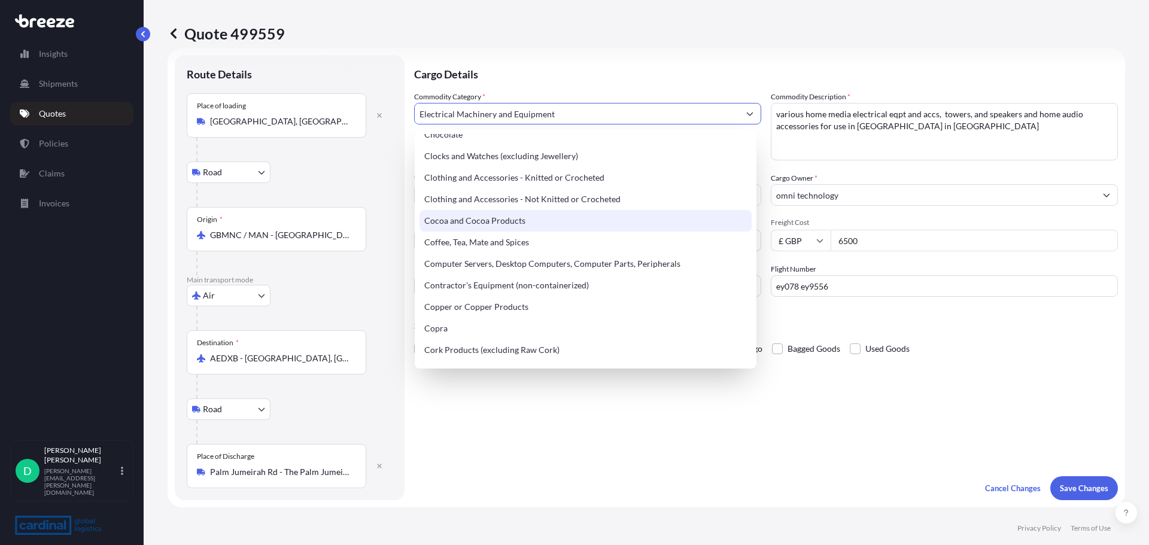
scroll to position [419, 0]
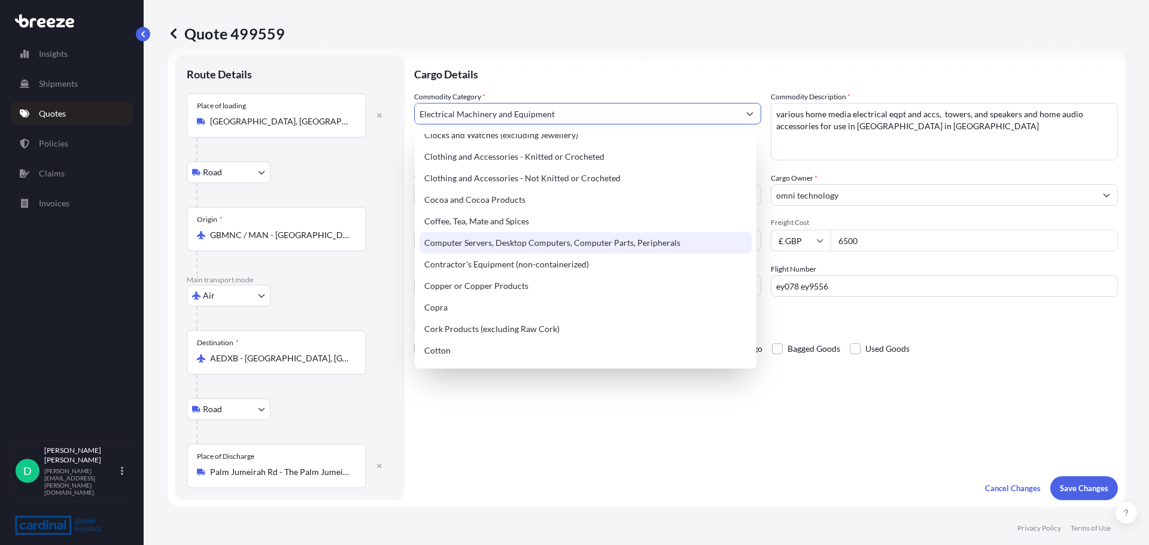
click at [580, 242] on div "Computer Servers, Desktop Computers, Computer Parts, Peripherals" at bounding box center [586, 243] width 332 height 22
type input "Computer Servers, Desktop Computers, Computer Parts, Peripherals"
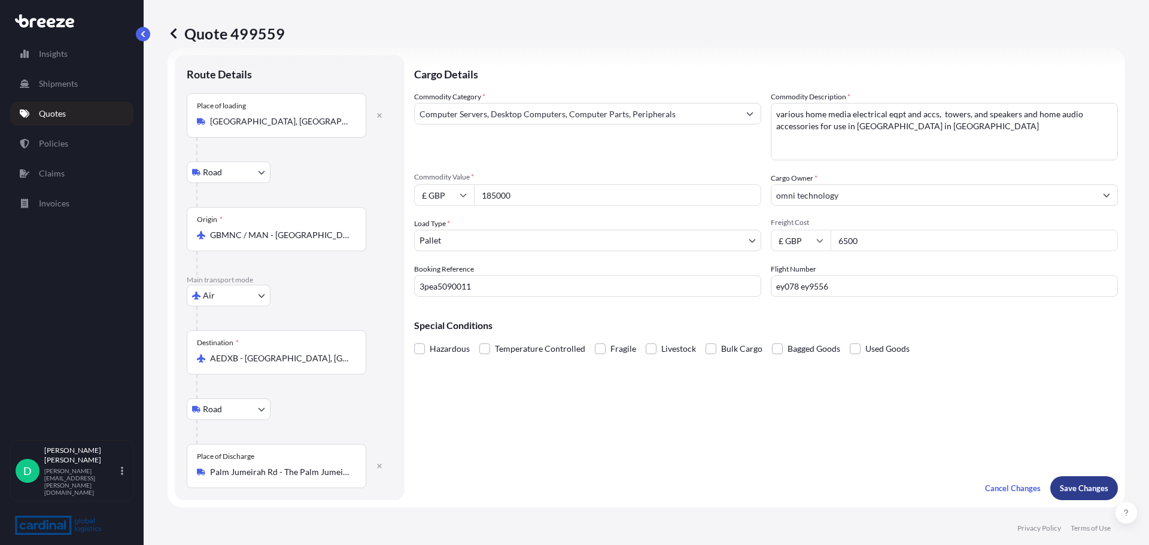
click at [1061, 491] on p "Save Changes" at bounding box center [1084, 489] width 48 height 12
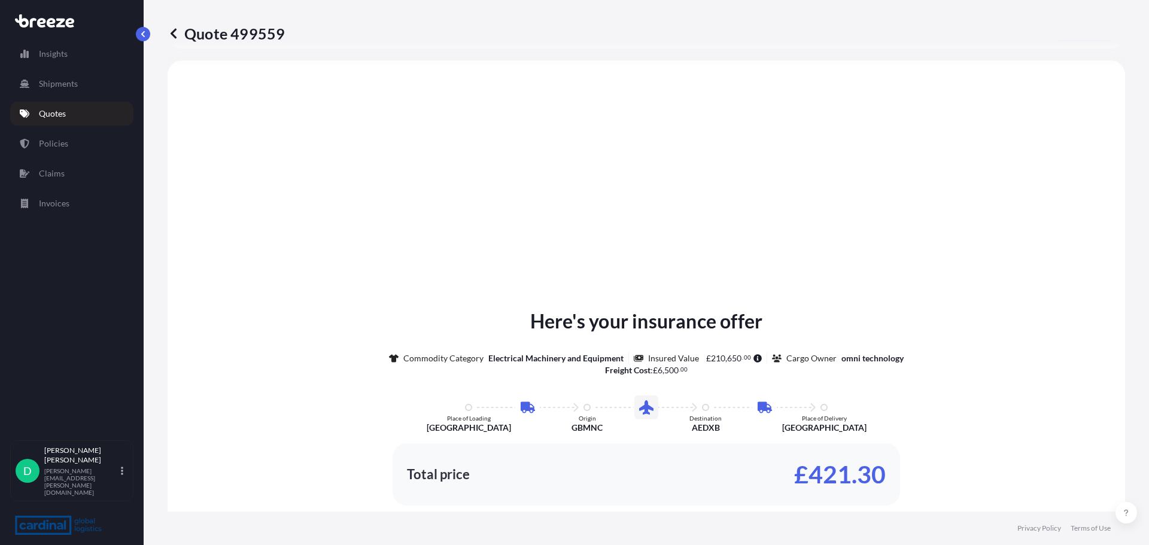
scroll to position [479, 0]
select select "Road"
select select "Air"
select select "Road"
select select "1"
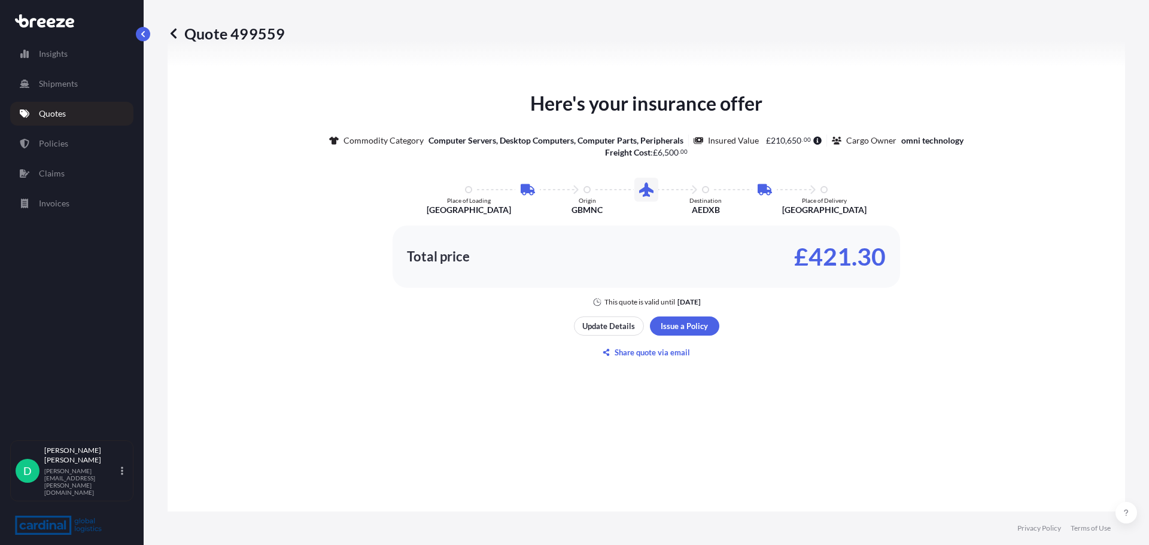
scroll to position [718, 0]
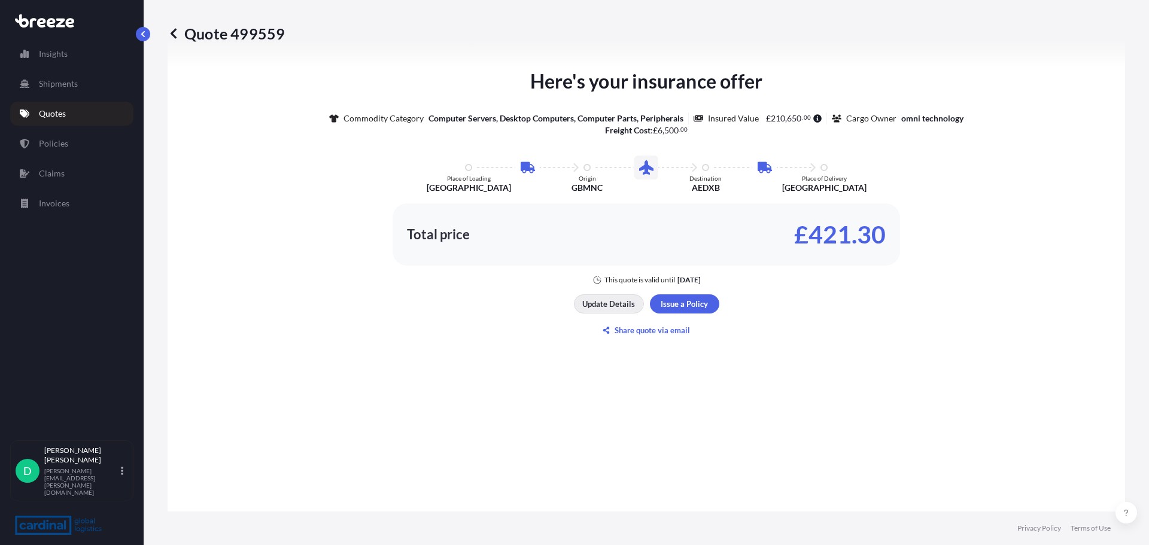
click at [598, 301] on p "Update Details" at bounding box center [609, 304] width 53 height 12
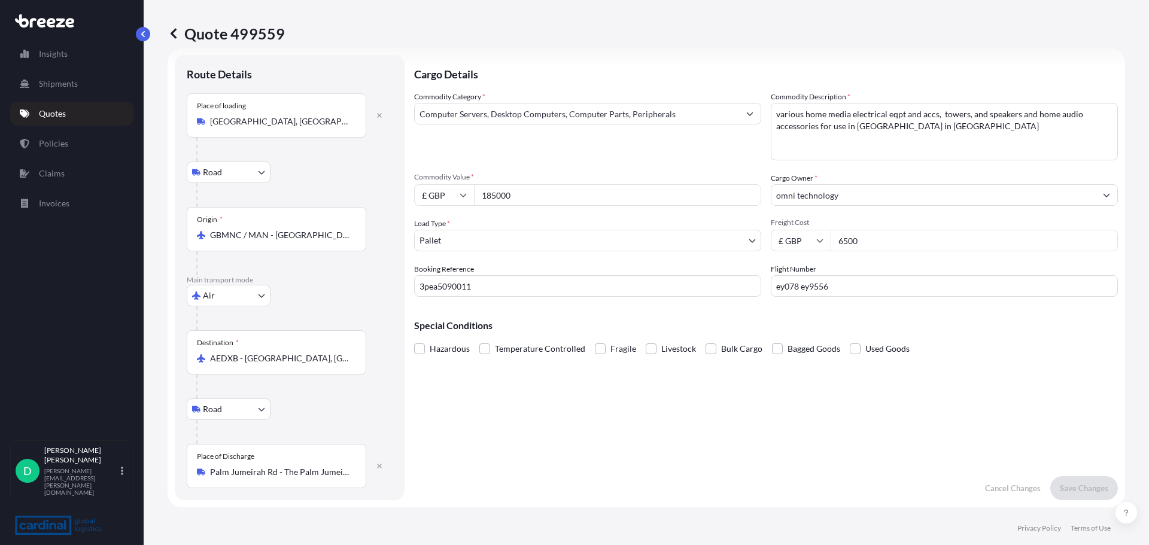
scroll to position [0, 0]
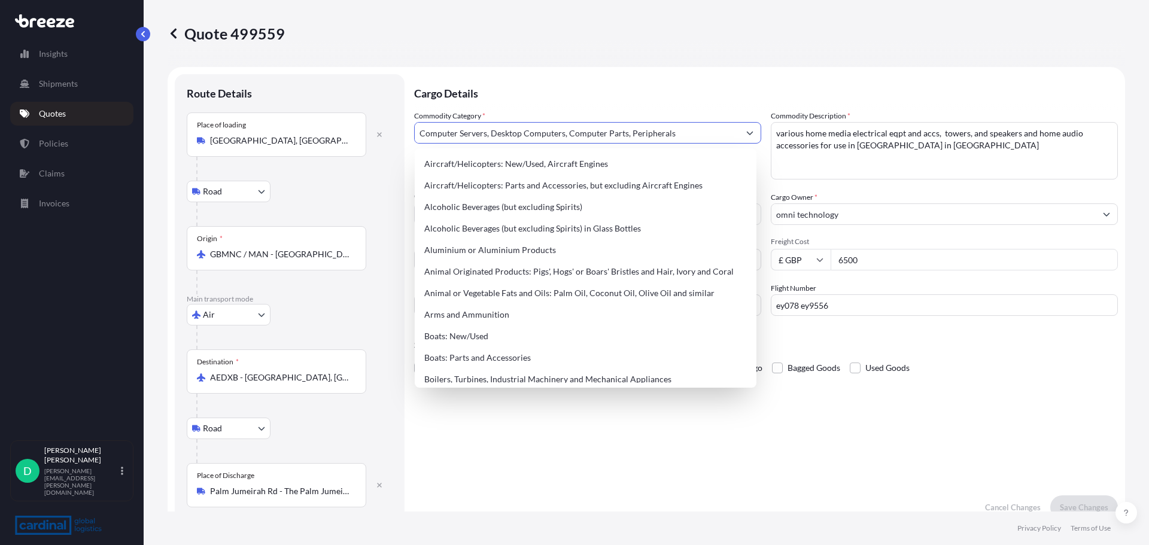
click at [674, 133] on input "Computer Servers, Desktop Computers, Computer Parts, Peripherals" at bounding box center [577, 133] width 324 height 22
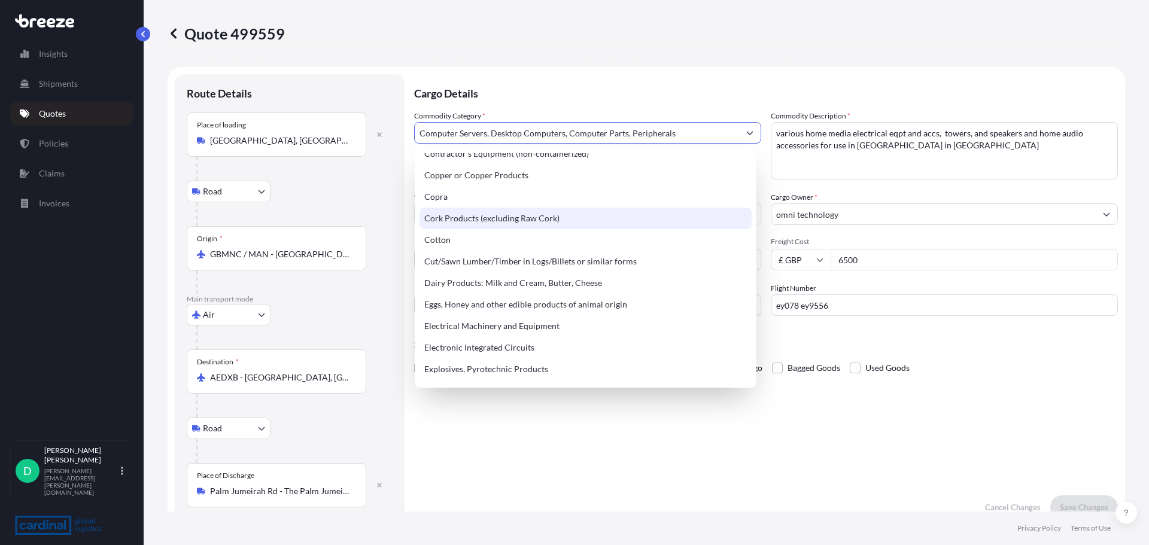
scroll to position [659, 0]
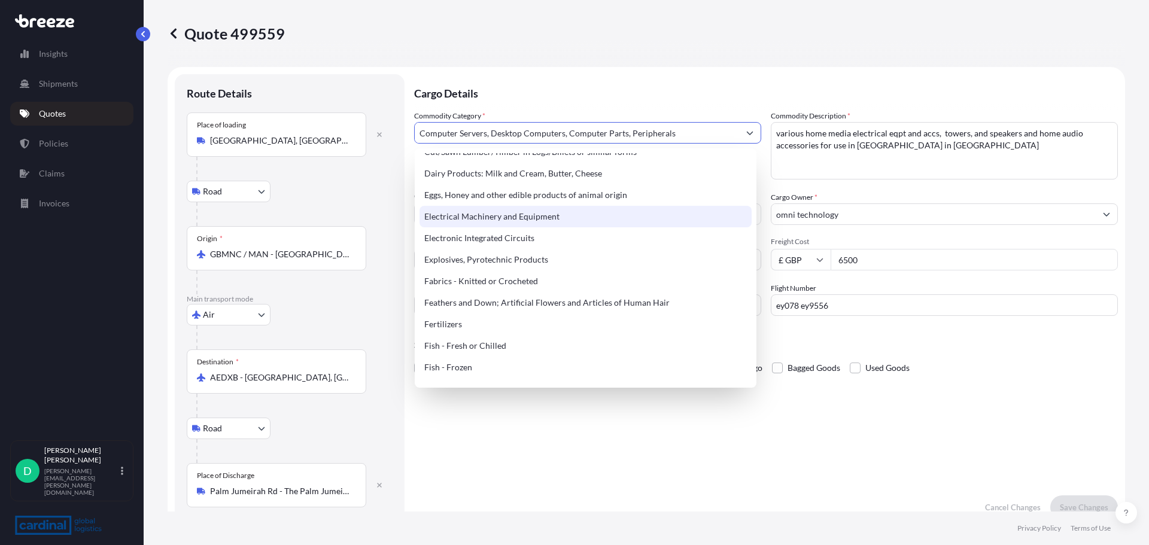
click at [552, 219] on div "Electrical Machinery and Equipment" at bounding box center [586, 217] width 332 height 22
type input "Electrical Machinery and Equipment"
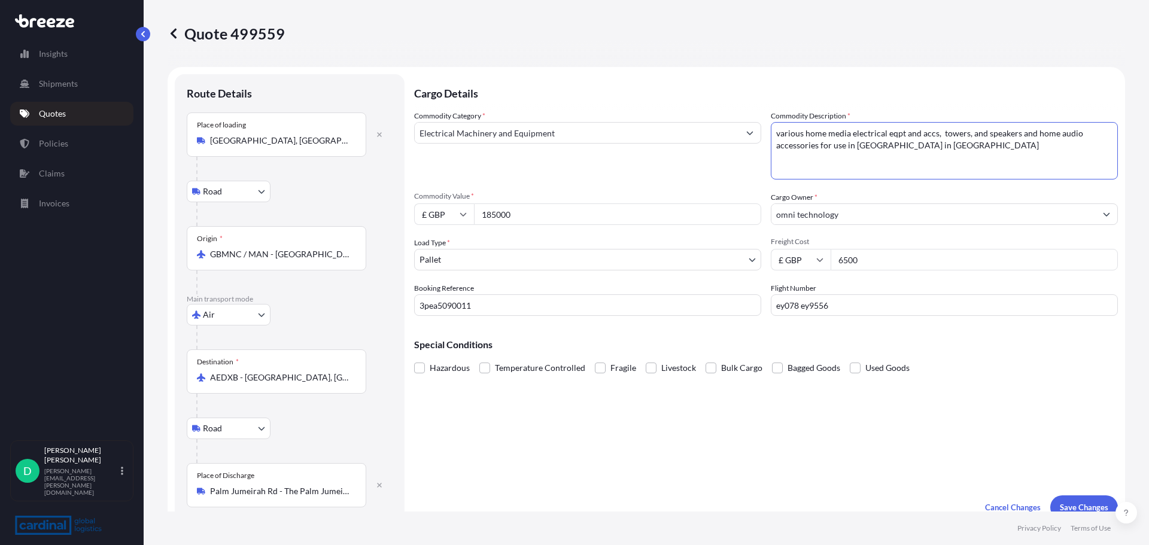
click at [966, 142] on textarea "various home media electrical eqpt and accs, towers, and speakers and home audi…" at bounding box center [944, 150] width 347 height 57
click at [496, 217] on input "185000" at bounding box center [617, 215] width 287 height 22
type input "1000"
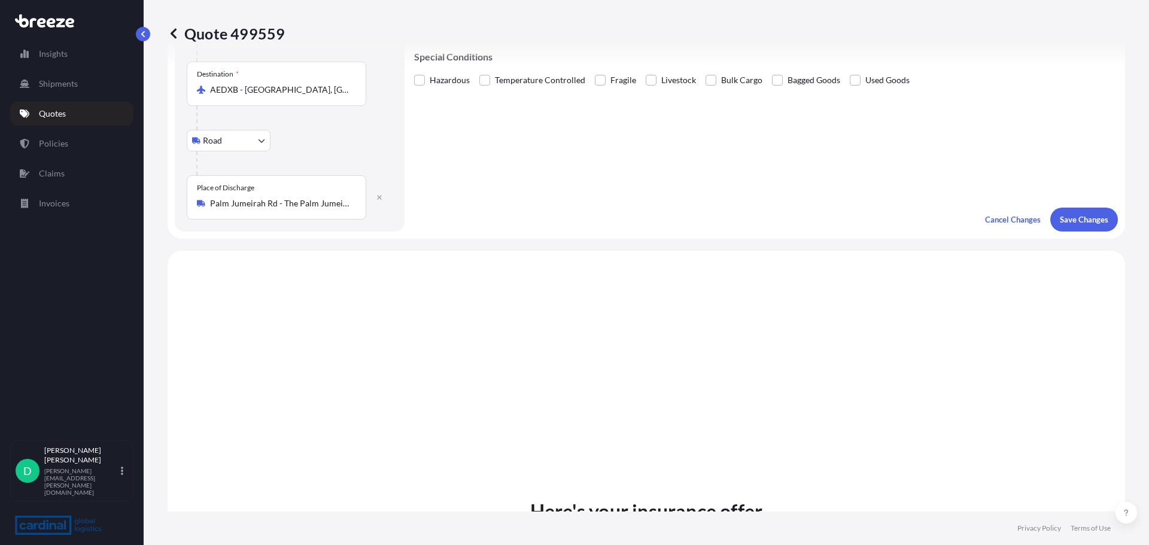
scroll to position [299, 0]
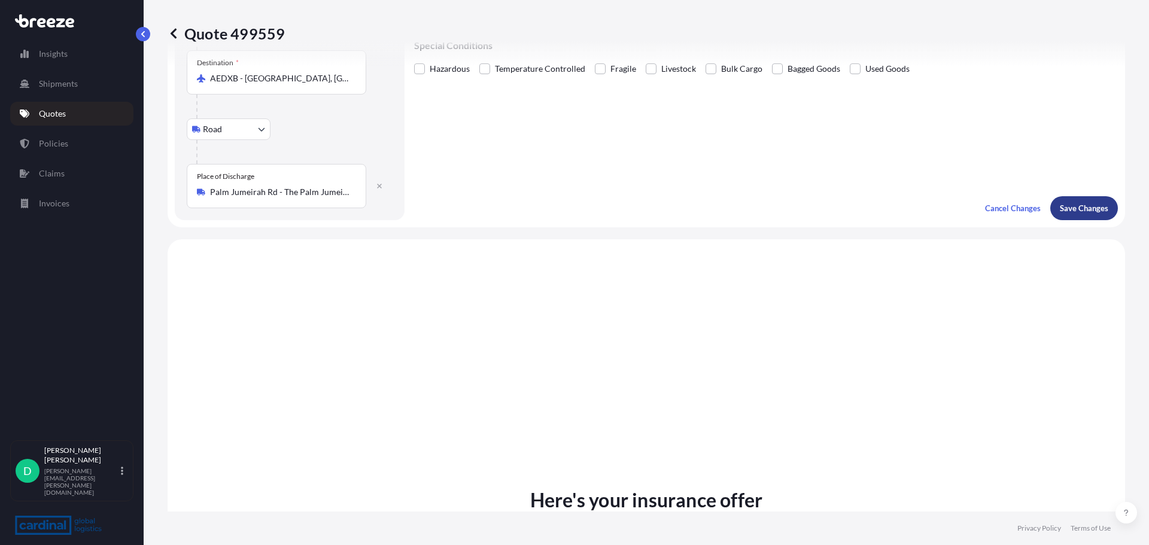
type input "186000"
click at [1079, 205] on p "Save Changes" at bounding box center [1084, 208] width 48 height 12
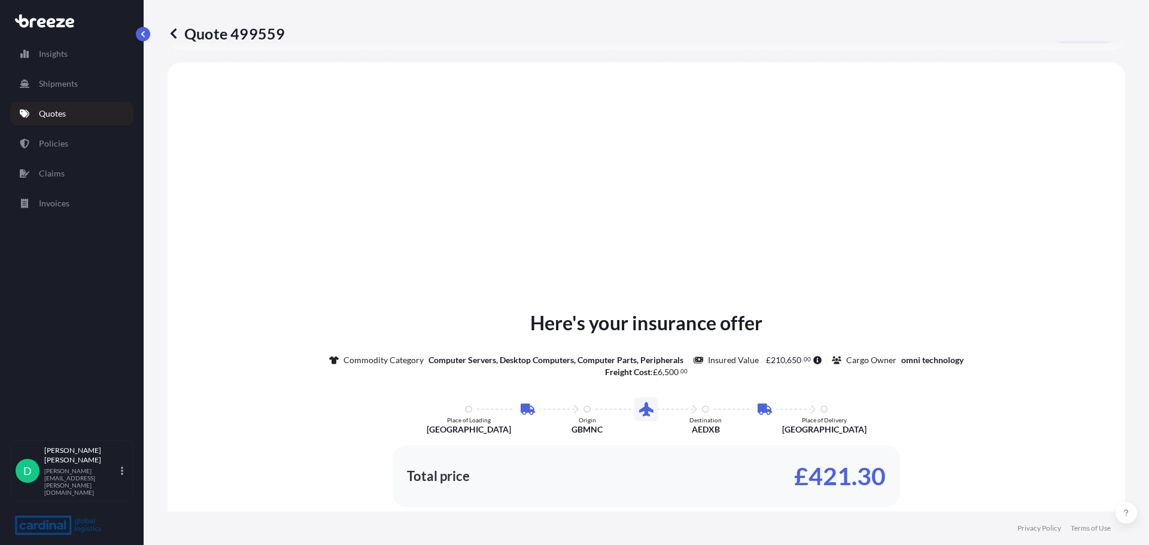
scroll to position [479, 0]
select select "Road"
select select "Air"
select select "Road"
select select "1"
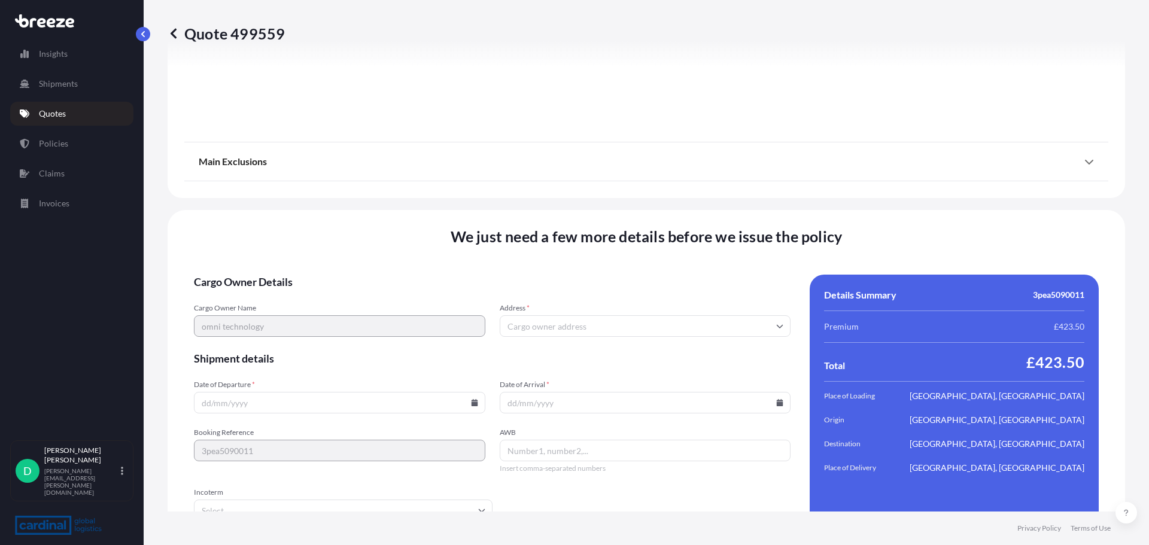
scroll to position [1592, 0]
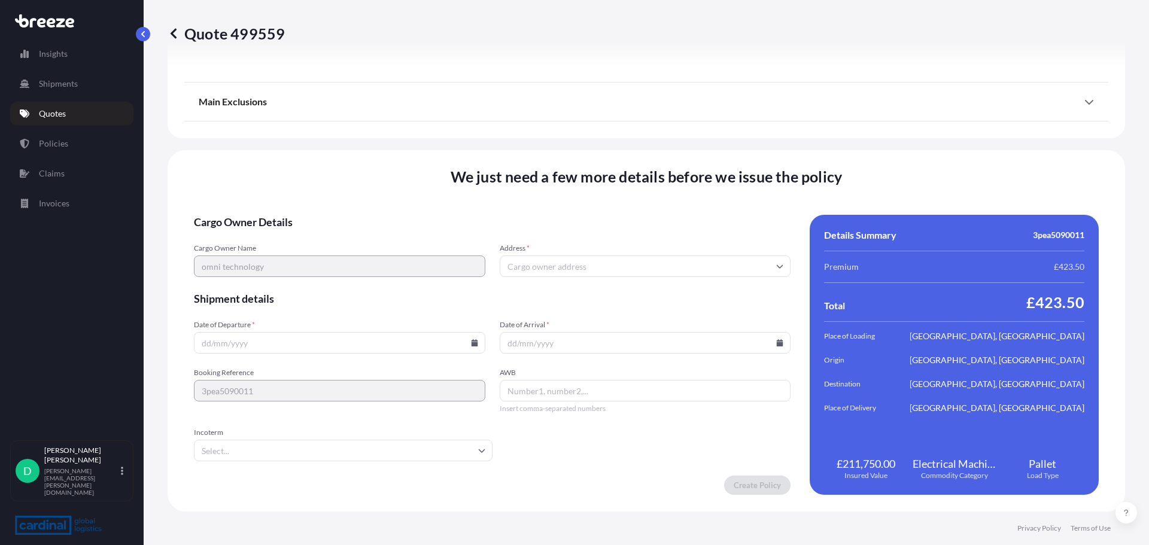
click at [572, 263] on input "Address *" at bounding box center [646, 267] width 292 height 22
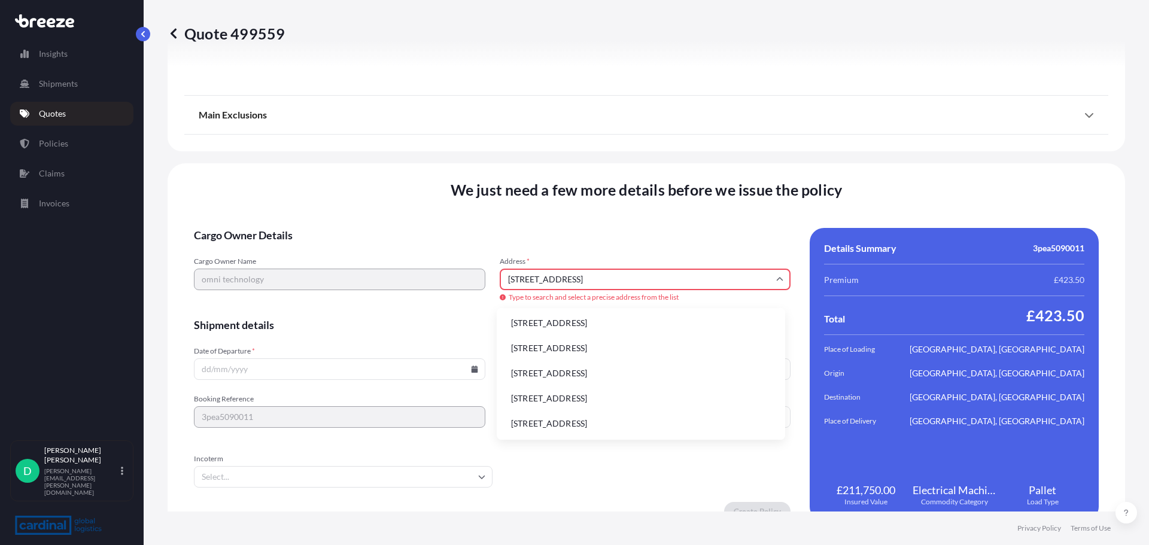
scroll to position [0, 0]
click at [618, 324] on li "[STREET_ADDRESS]" at bounding box center [641, 324] width 279 height 23
type input "[STREET_ADDRESS]"
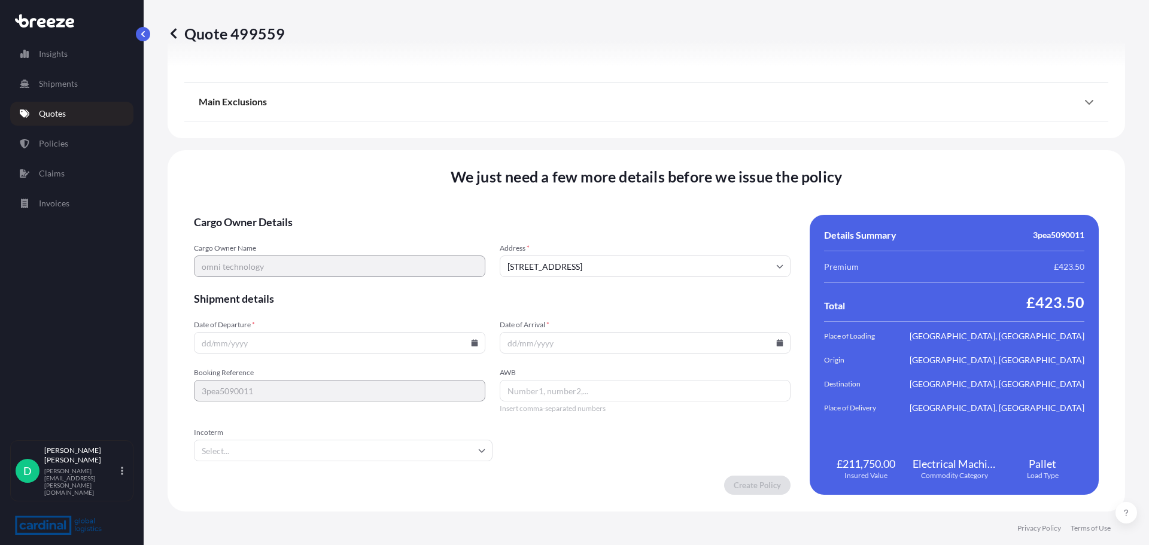
click at [199, 348] on input "Date of Departure *" at bounding box center [340, 343] width 292 height 22
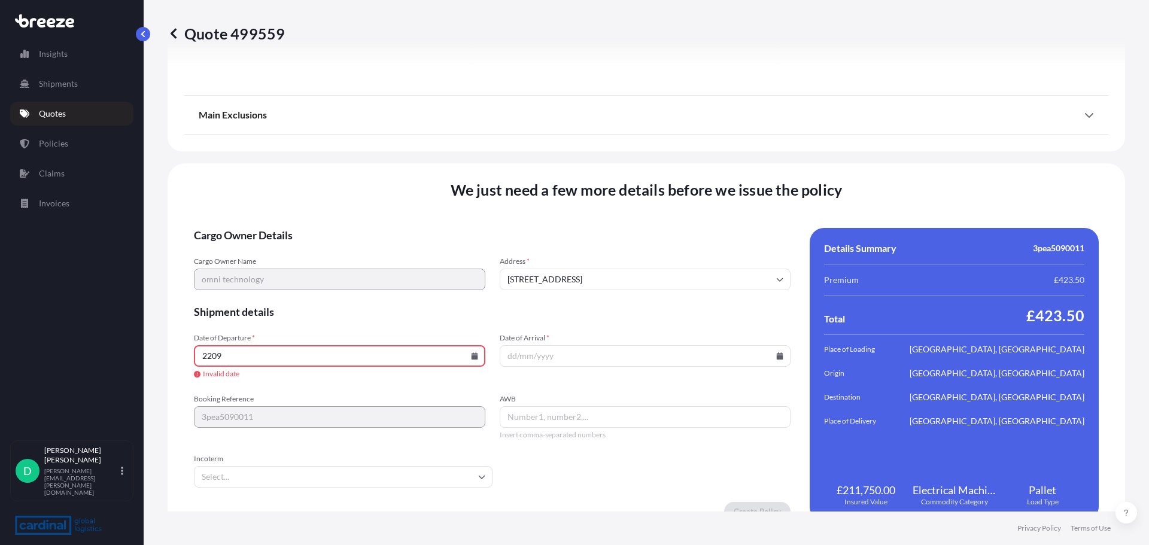
click at [295, 349] on input "2209" at bounding box center [340, 356] width 292 height 22
click at [467, 358] on input "2209" at bounding box center [340, 356] width 292 height 22
click at [471, 355] on icon at bounding box center [474, 356] width 7 height 7
click at [256, 275] on button "22" at bounding box center [254, 272] width 19 height 19
type input "[DATE]"
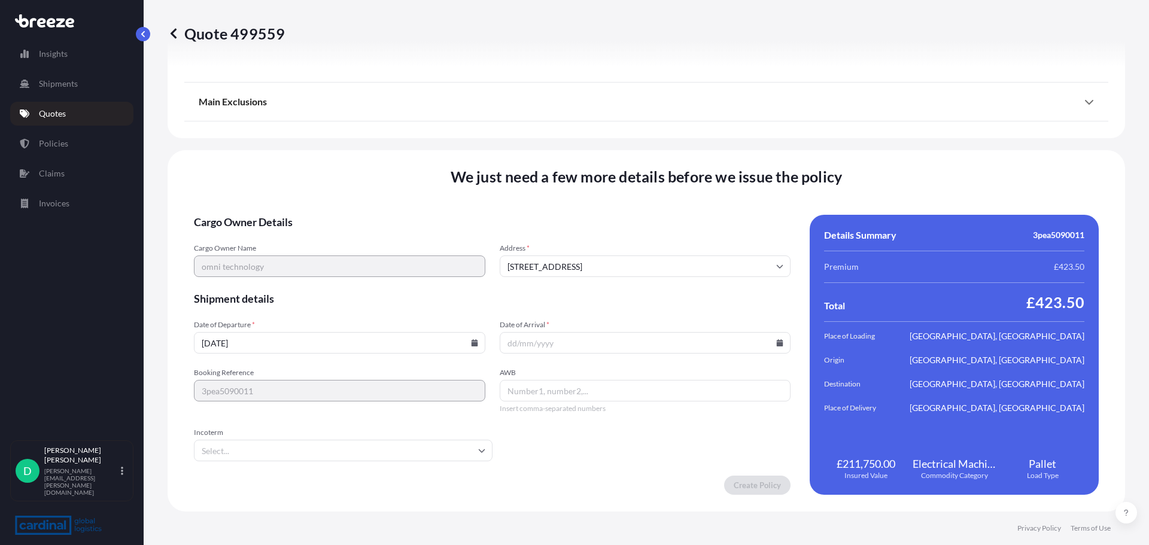
click at [777, 344] on icon at bounding box center [780, 342] width 7 height 7
click at [612, 284] on button "1" at bounding box center [612, 281] width 19 height 19
type input "[DATE]"
click at [310, 474] on form "Cargo Owner Details Cargo Owner Name omni technology Address * [STREET_ADDRESS]…" at bounding box center [492, 355] width 597 height 280
click at [257, 450] on input "Incoterm" at bounding box center [343, 451] width 299 height 22
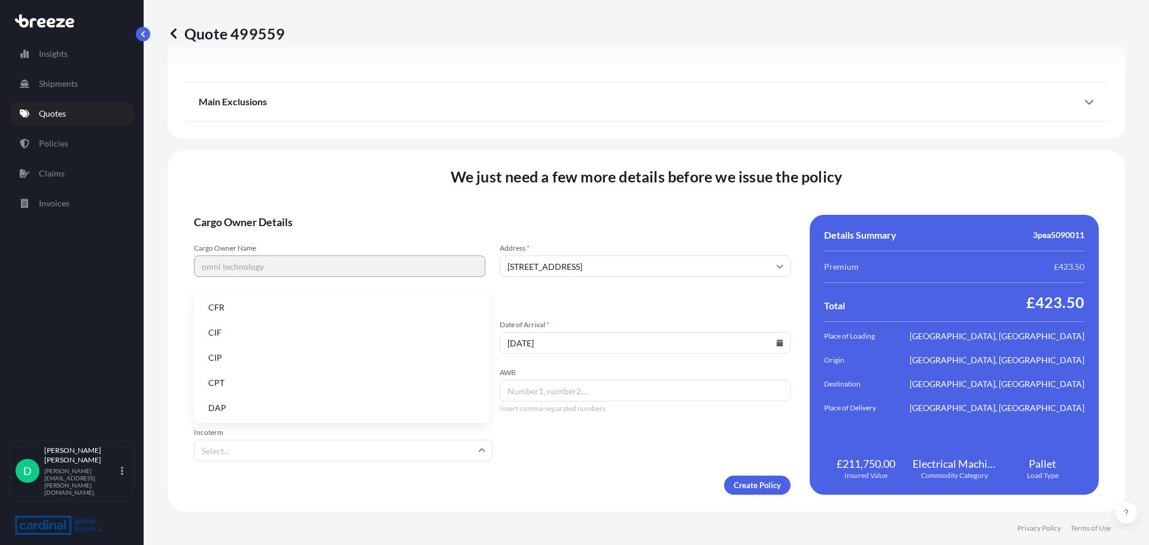
click at [238, 398] on li "DAP" at bounding box center [342, 408] width 286 height 23
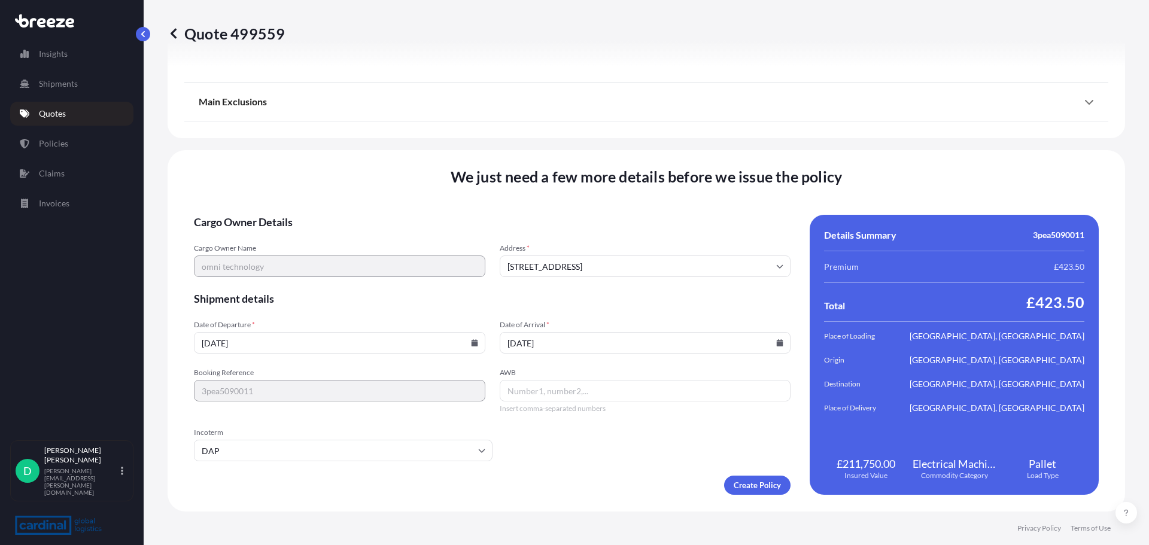
click at [521, 390] on input "AWB" at bounding box center [646, 391] width 292 height 22
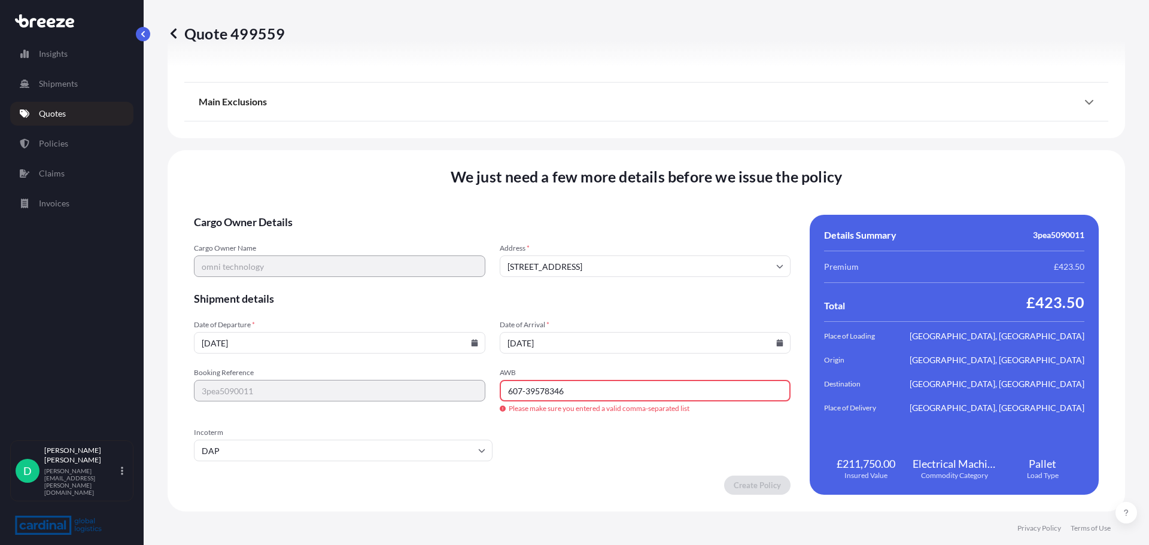
click at [536, 441] on form "Cargo Owner Details Cargo Owner Name omni technology Address * [STREET_ADDRESS]…" at bounding box center [492, 355] width 597 height 280
click at [523, 388] on input "607-39578346" at bounding box center [646, 391] width 292 height 22
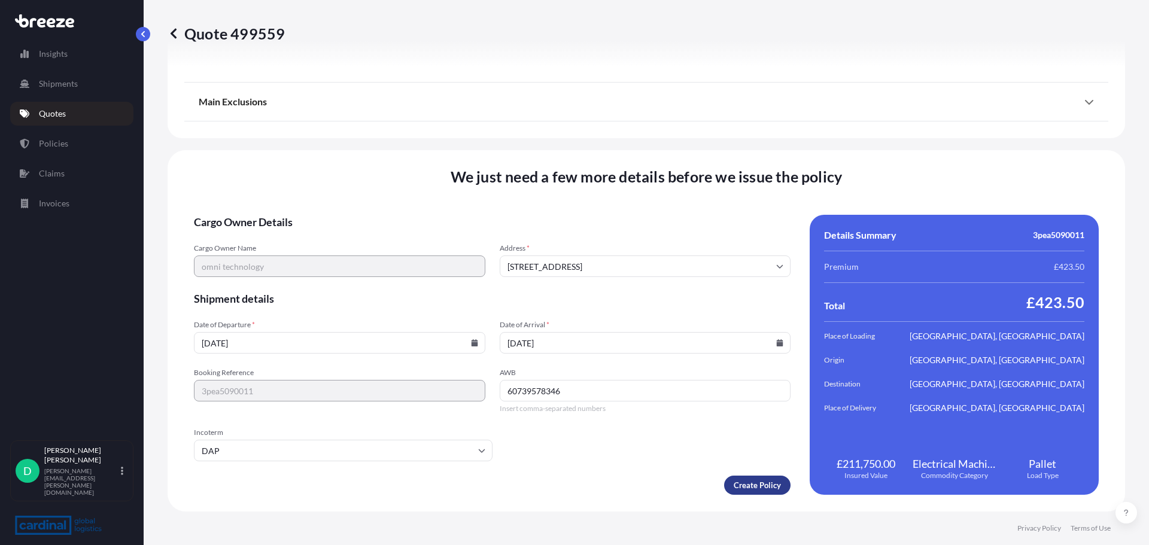
type input "60739578346"
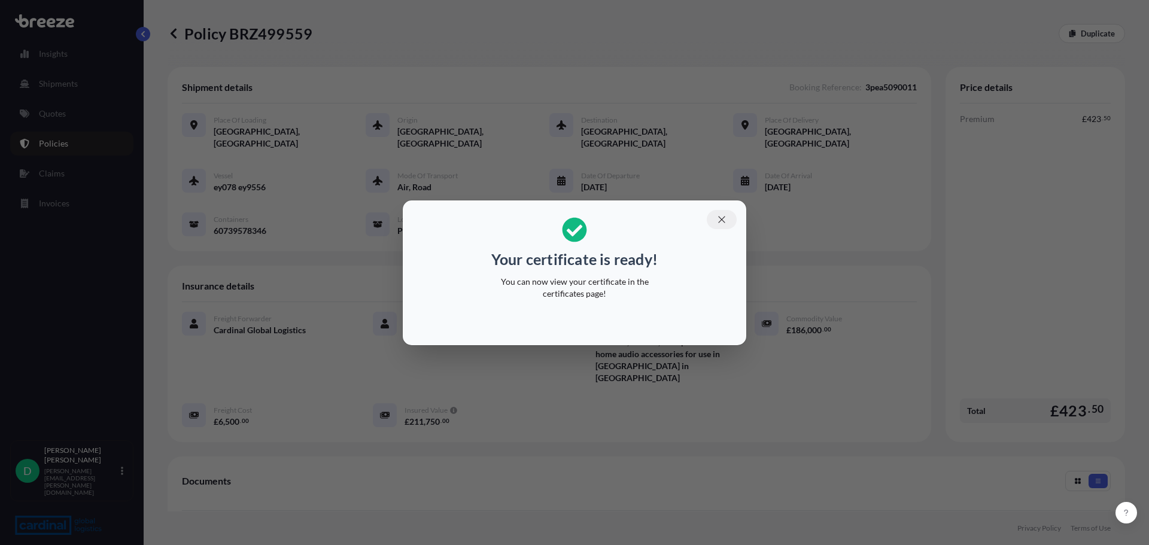
click at [724, 221] on icon "button" at bounding box center [721, 219] width 7 height 7
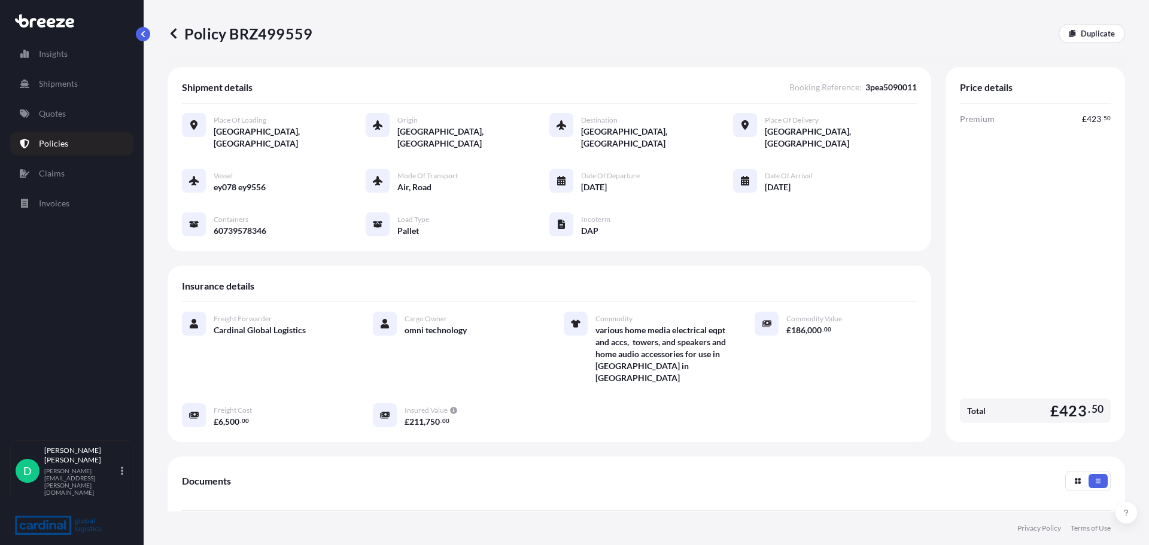
scroll to position [211, 0]
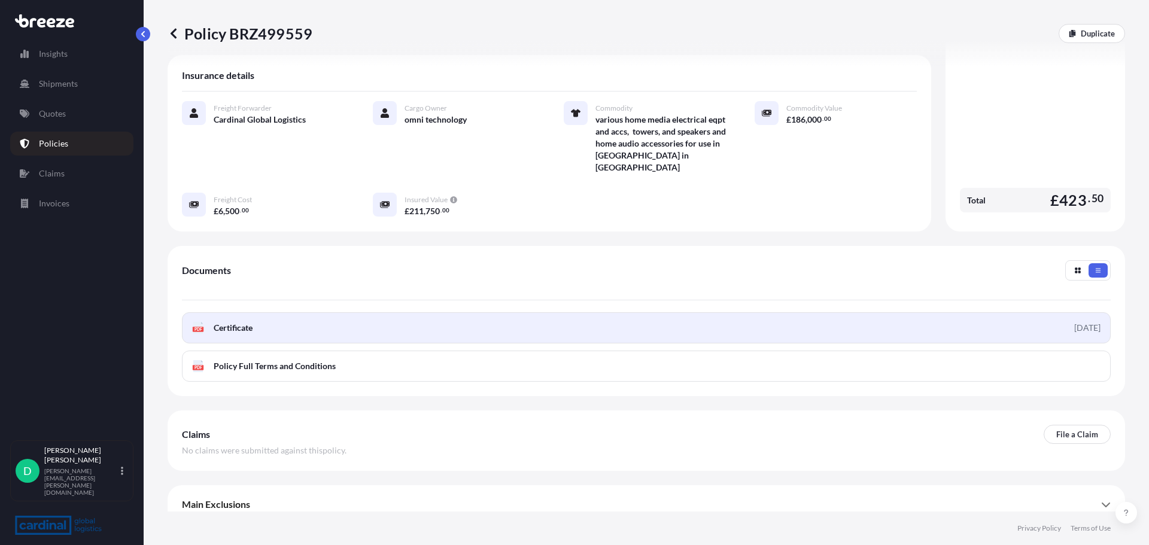
click at [205, 322] on div "PDF Certificate" at bounding box center [222, 328] width 60 height 12
